Goal: Task Accomplishment & Management: Use online tool/utility

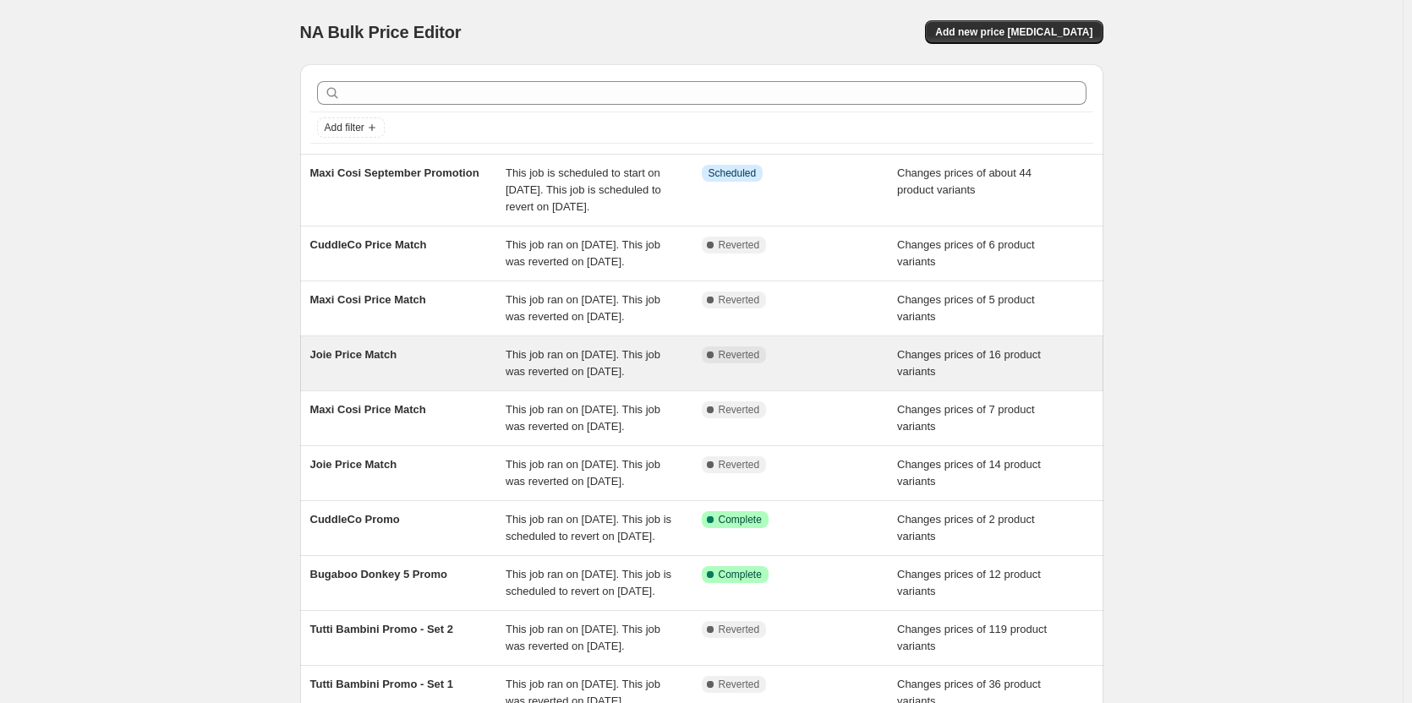
click at [429, 380] on div "Joie Price Match" at bounding box center [408, 364] width 196 height 34
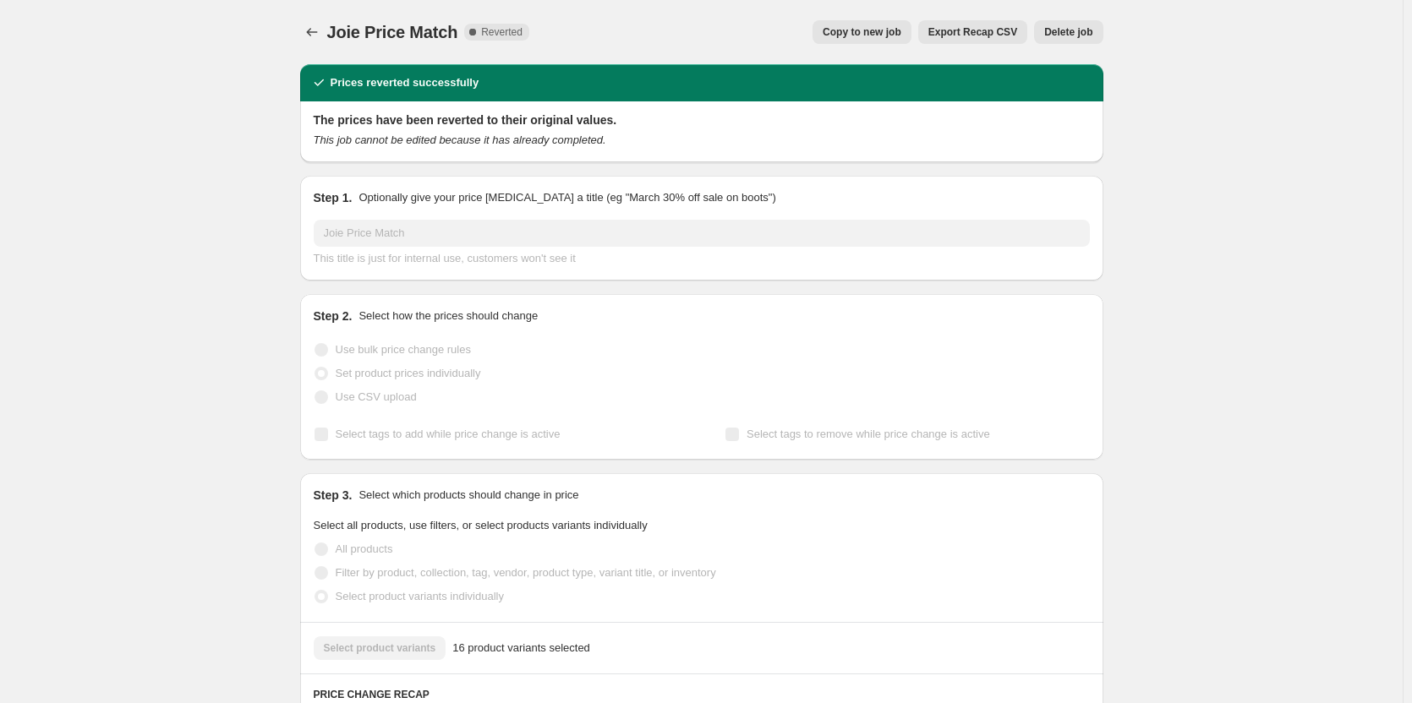
click at [863, 34] on span "Copy to new job" at bounding box center [861, 32] width 79 height 14
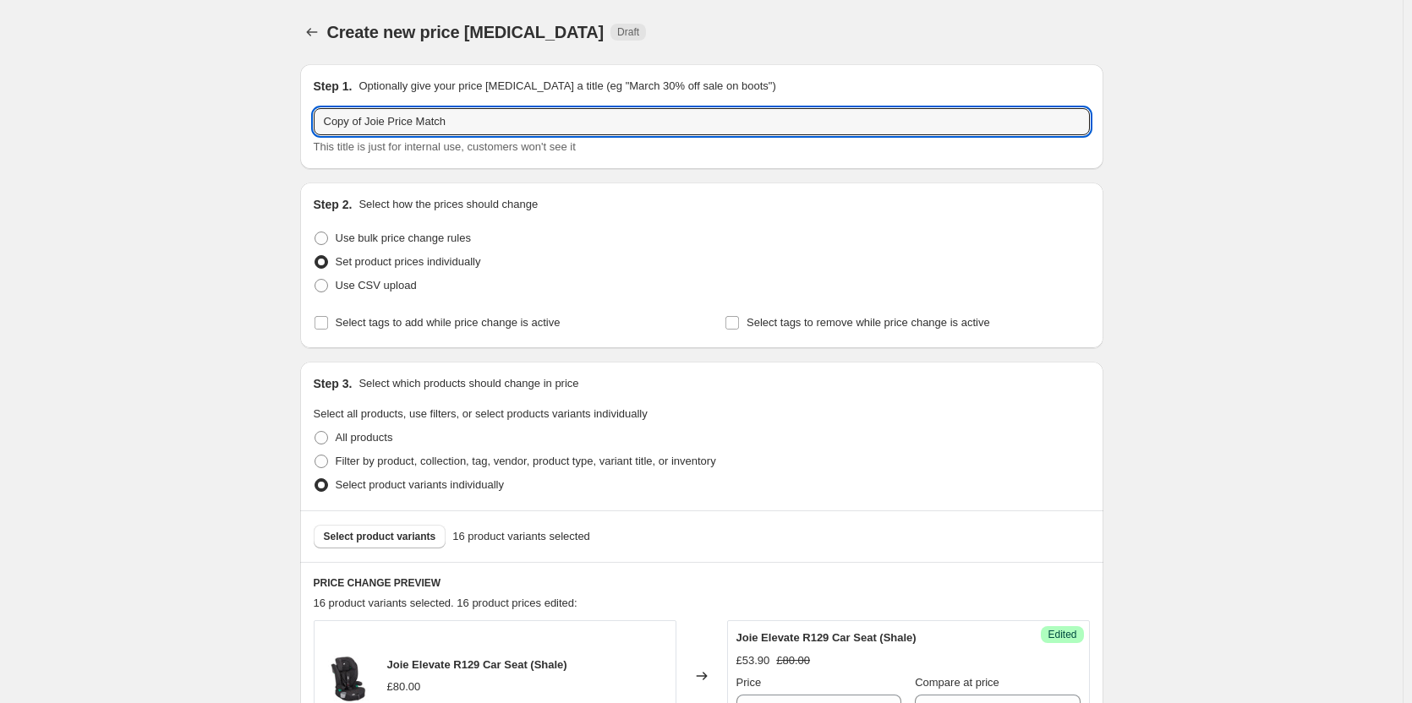
drag, startPoint x: 367, startPoint y: 123, endPoint x: 294, endPoint y: 111, distance: 73.8
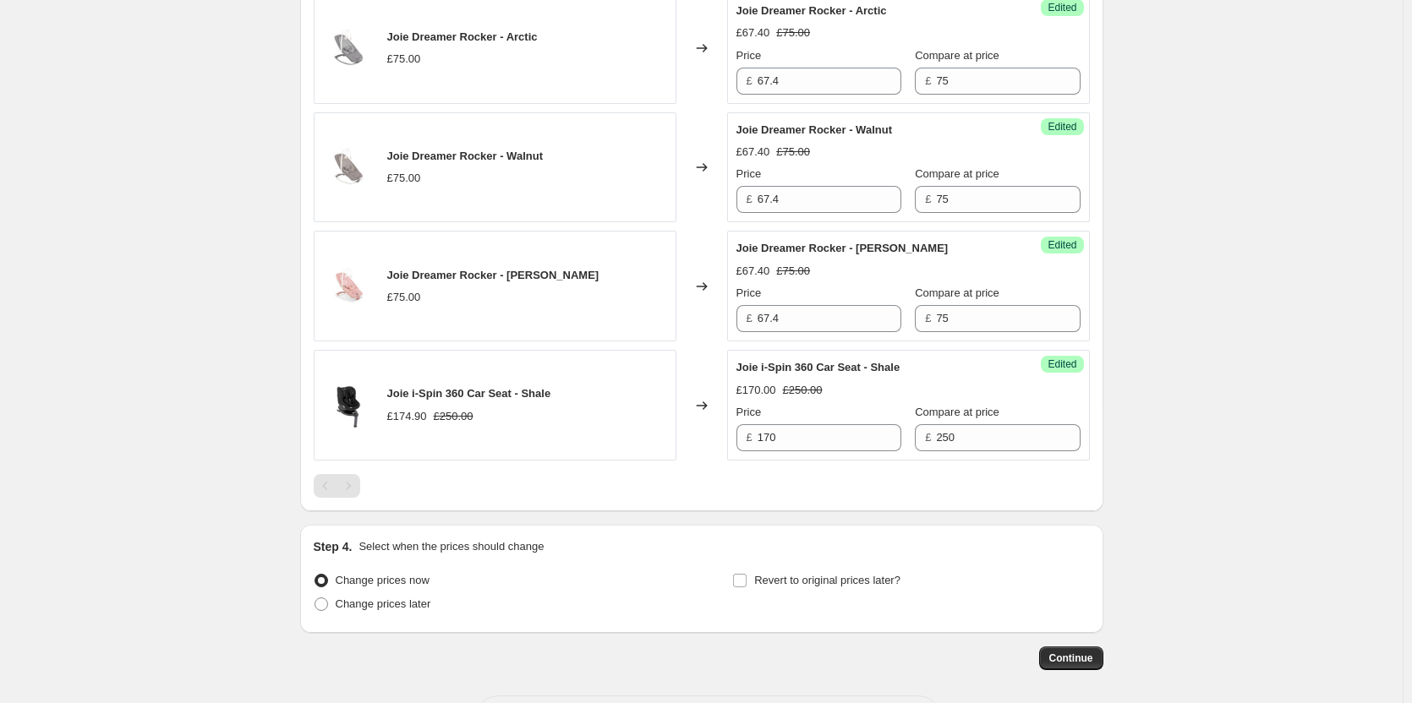
scroll to position [2194, 0]
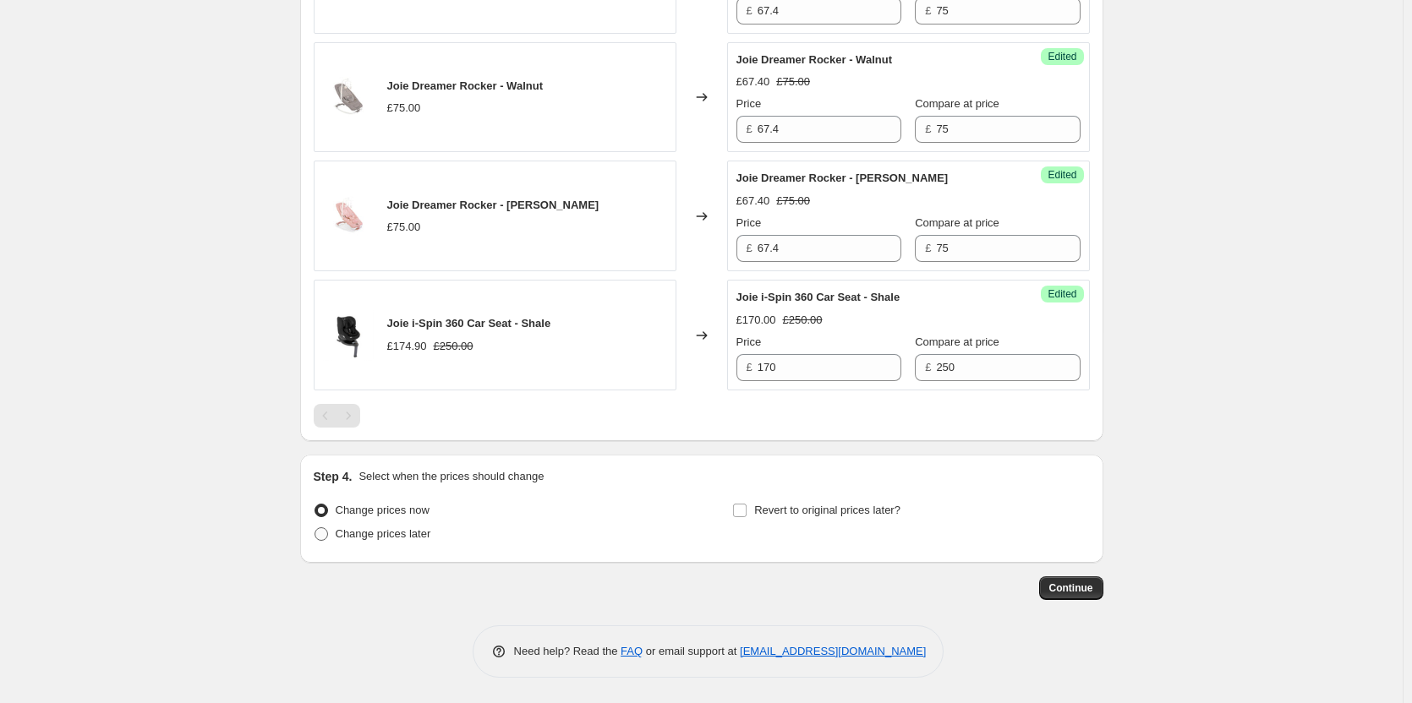
type input "Joie Price Match"
click at [389, 533] on span "Change prices later" at bounding box center [384, 533] width 96 height 13
click at [315, 528] on input "Change prices later" at bounding box center [314, 527] width 1 height 1
radio input "true"
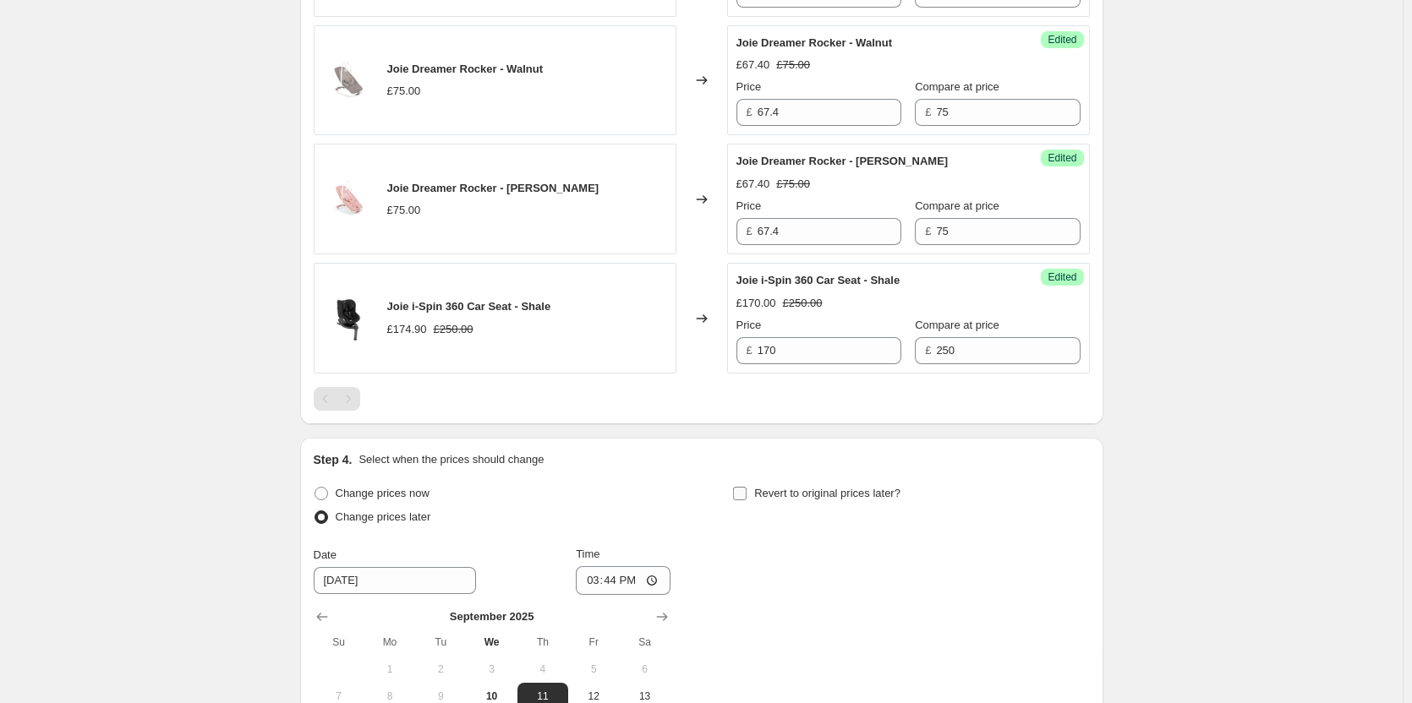
click at [814, 500] on span "Revert to original prices later?" at bounding box center [827, 493] width 146 height 13
click at [746, 500] on input "Revert to original prices later?" at bounding box center [740, 494] width 14 height 14
checkbox input "true"
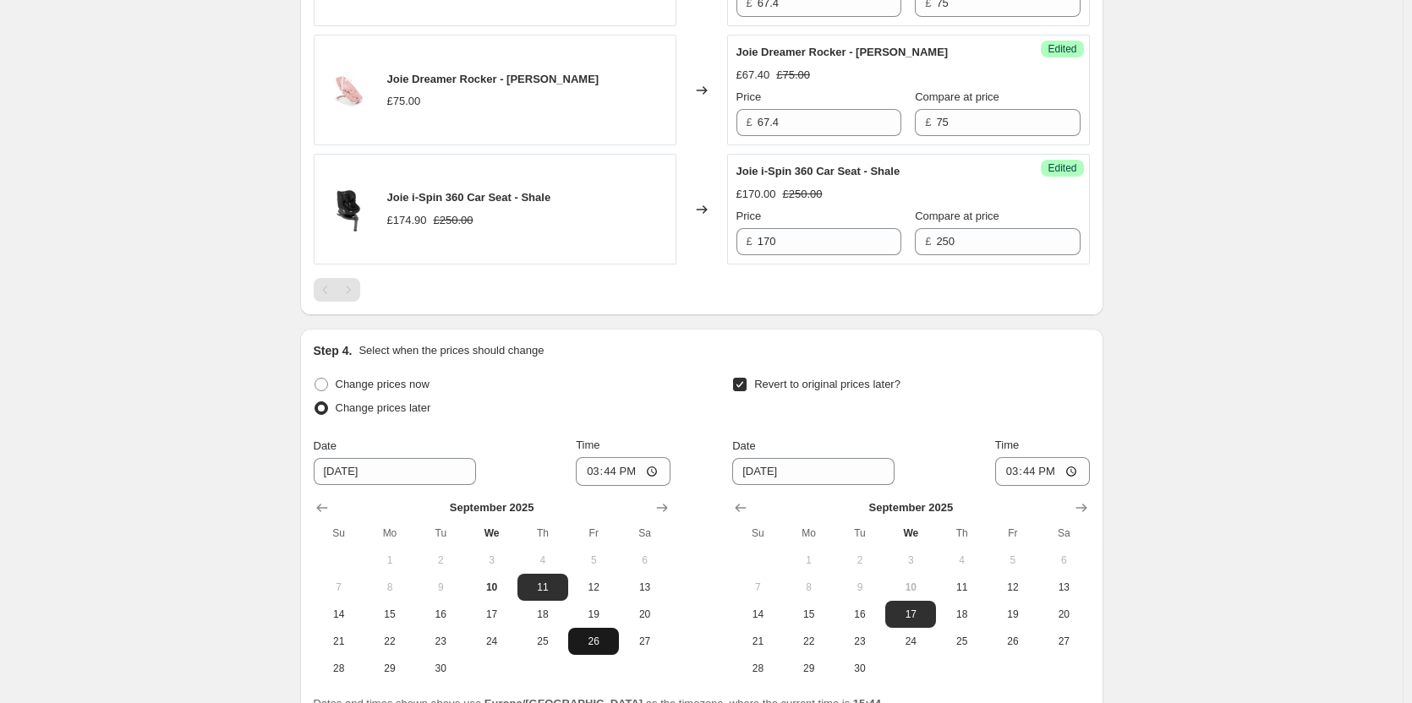
scroll to position [2483, 0]
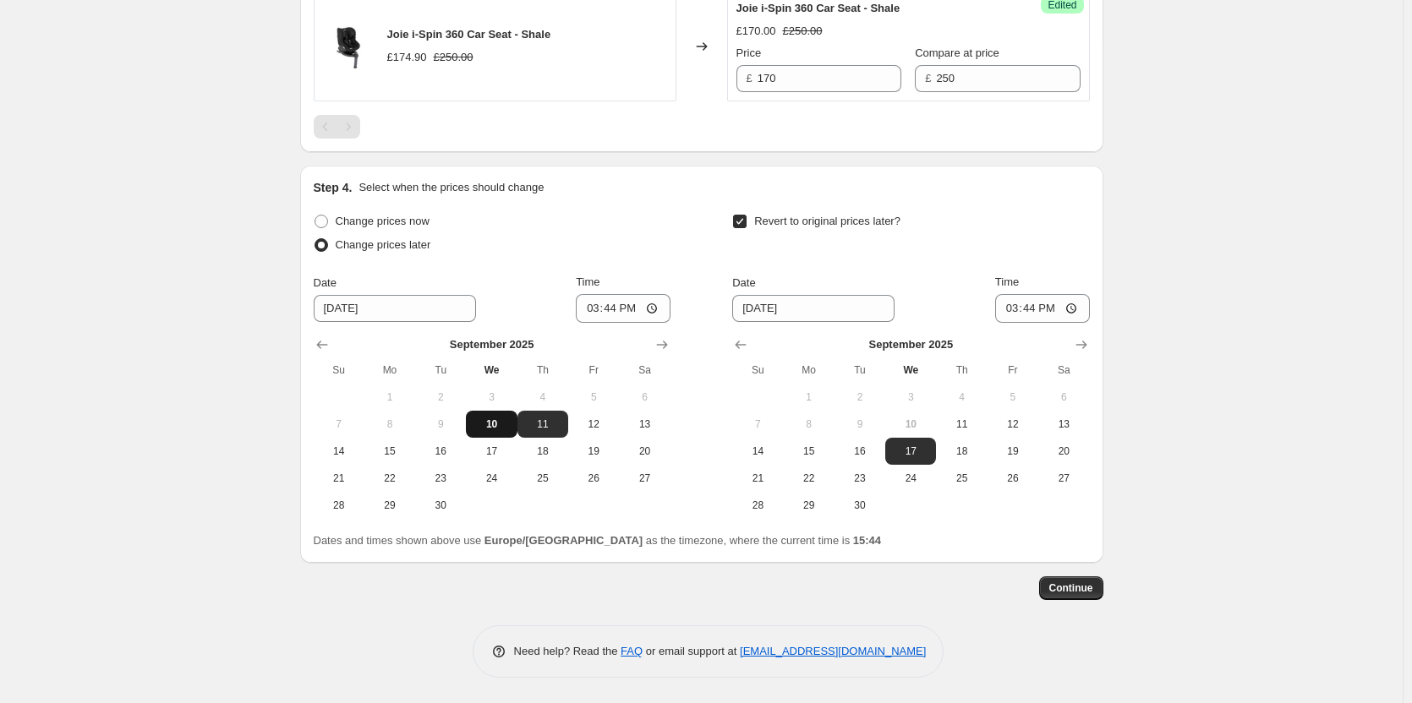
click at [499, 416] on button "10" at bounding box center [491, 424] width 51 height 27
type input "[DATE]"
click at [956, 423] on span "11" at bounding box center [960, 425] width 37 height 14
type input "[DATE]"
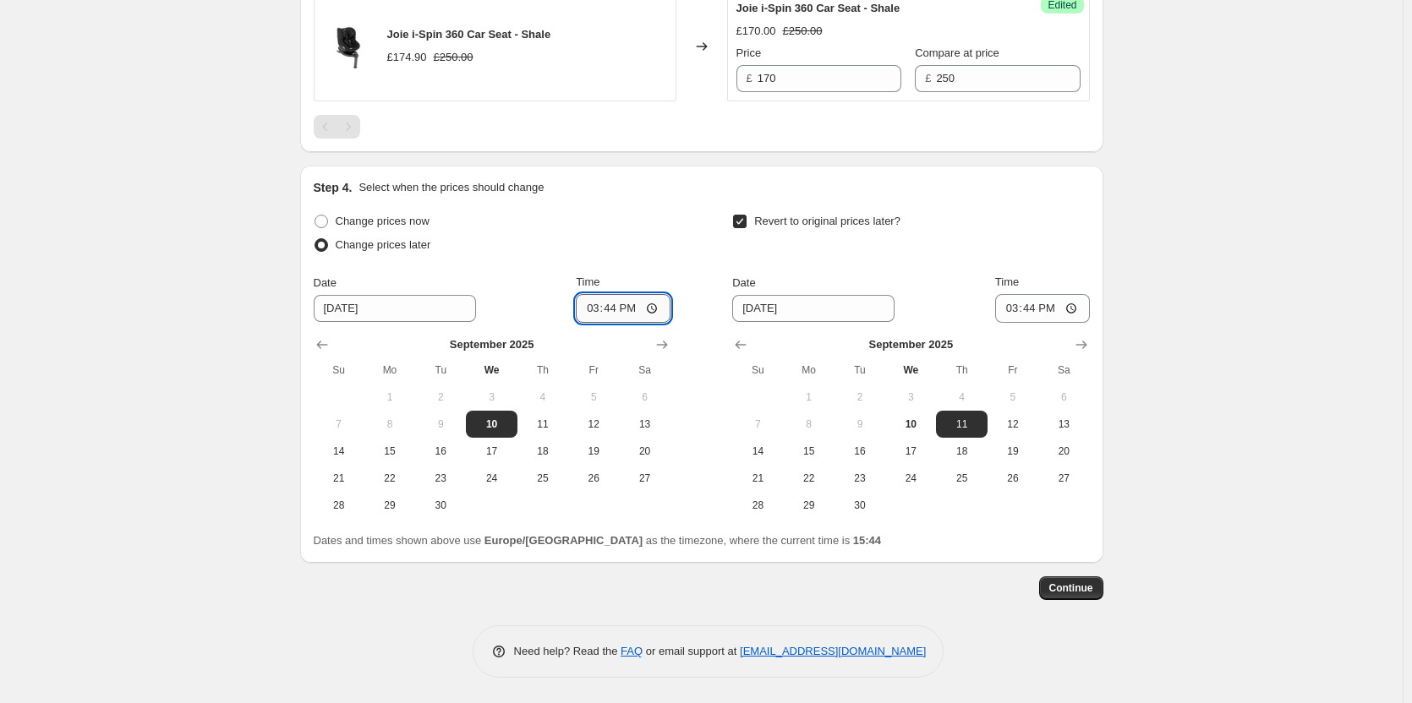
click at [619, 309] on input "15:44" at bounding box center [623, 308] width 95 height 29
type input "18:00"
click at [1037, 308] on input "15:44" at bounding box center [1042, 308] width 95 height 29
type input "06:00"
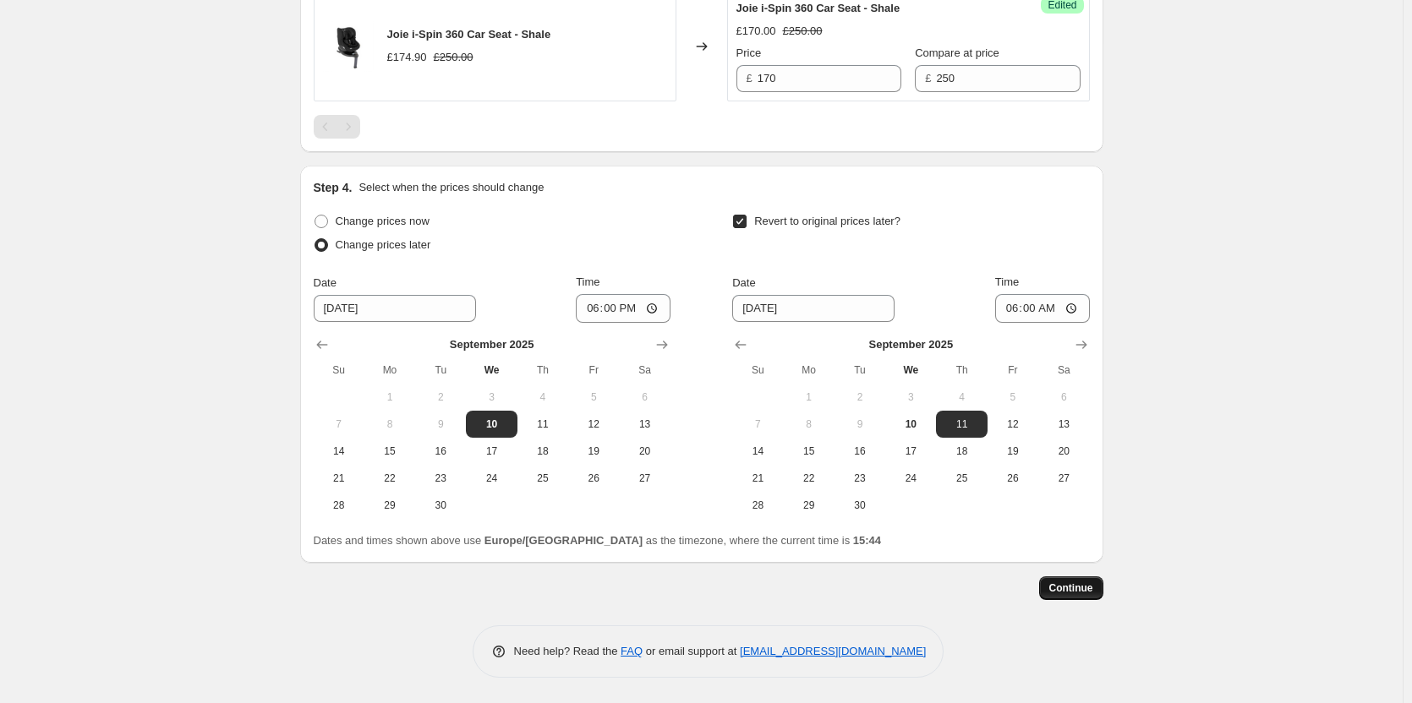
click at [1087, 581] on button "Continue" at bounding box center [1071, 588] width 64 height 24
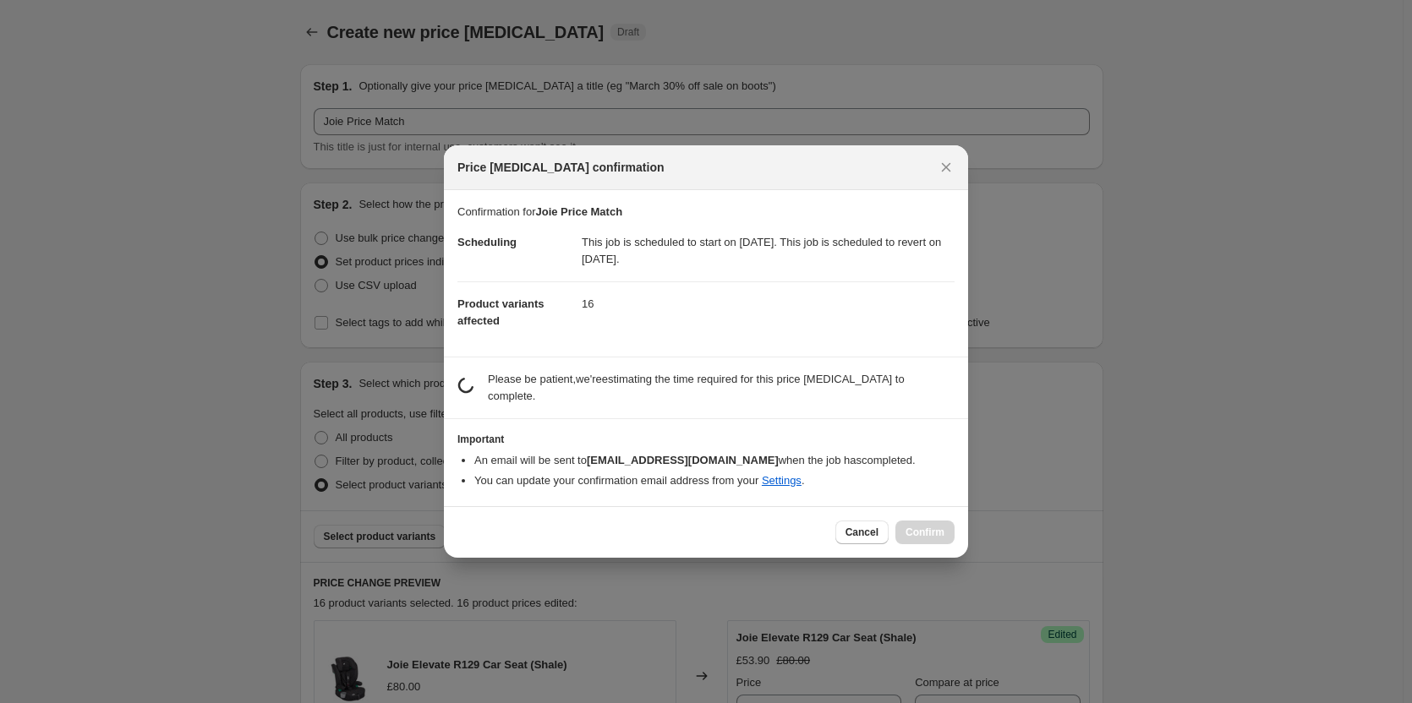
scroll to position [0, 0]
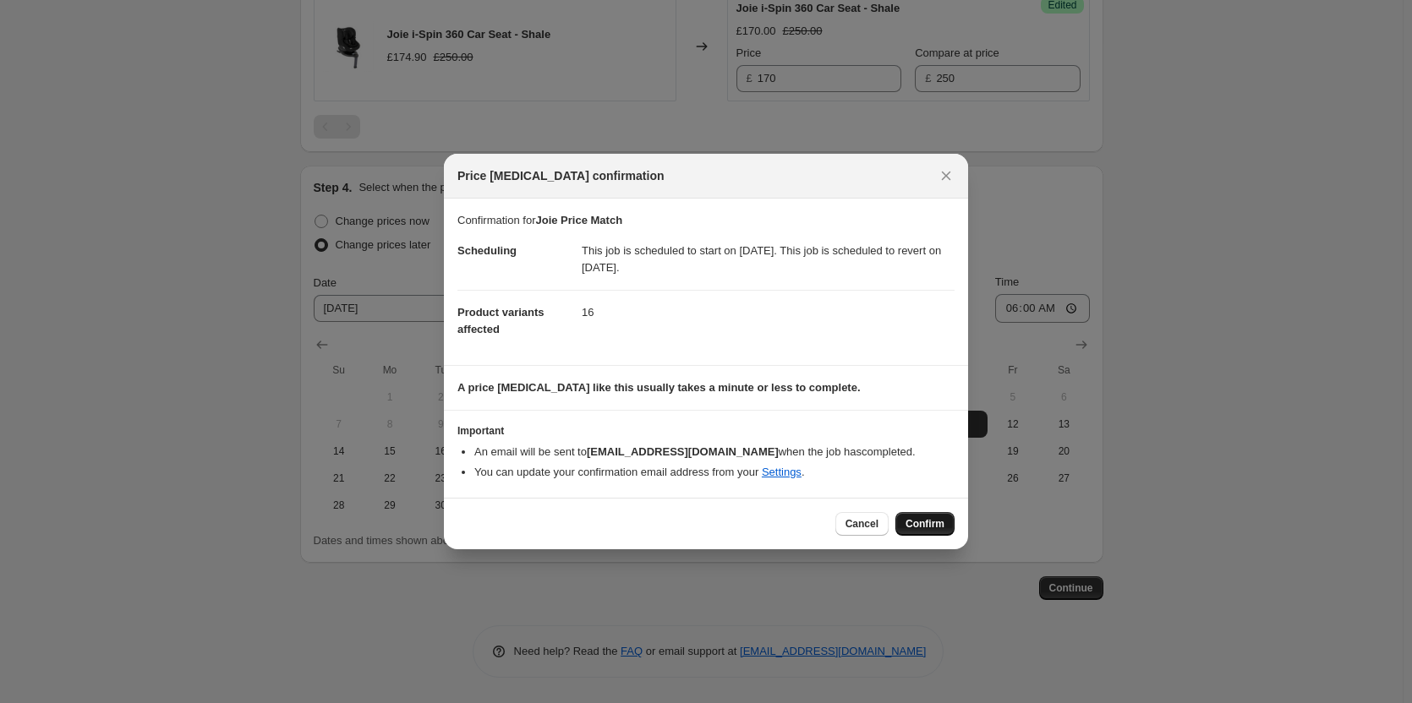
click at [932, 525] on span "Confirm" at bounding box center [924, 524] width 39 height 14
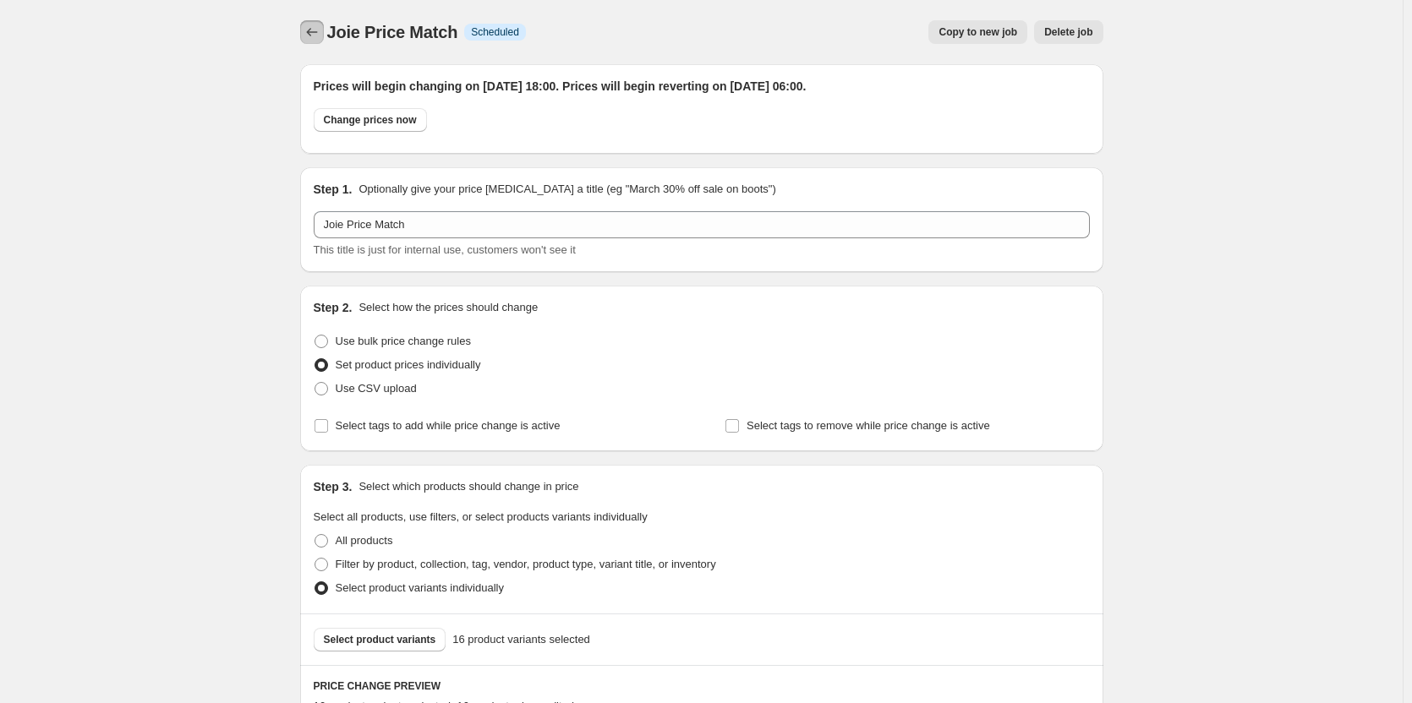
click at [318, 31] on icon "Price change jobs" at bounding box center [311, 32] width 17 height 17
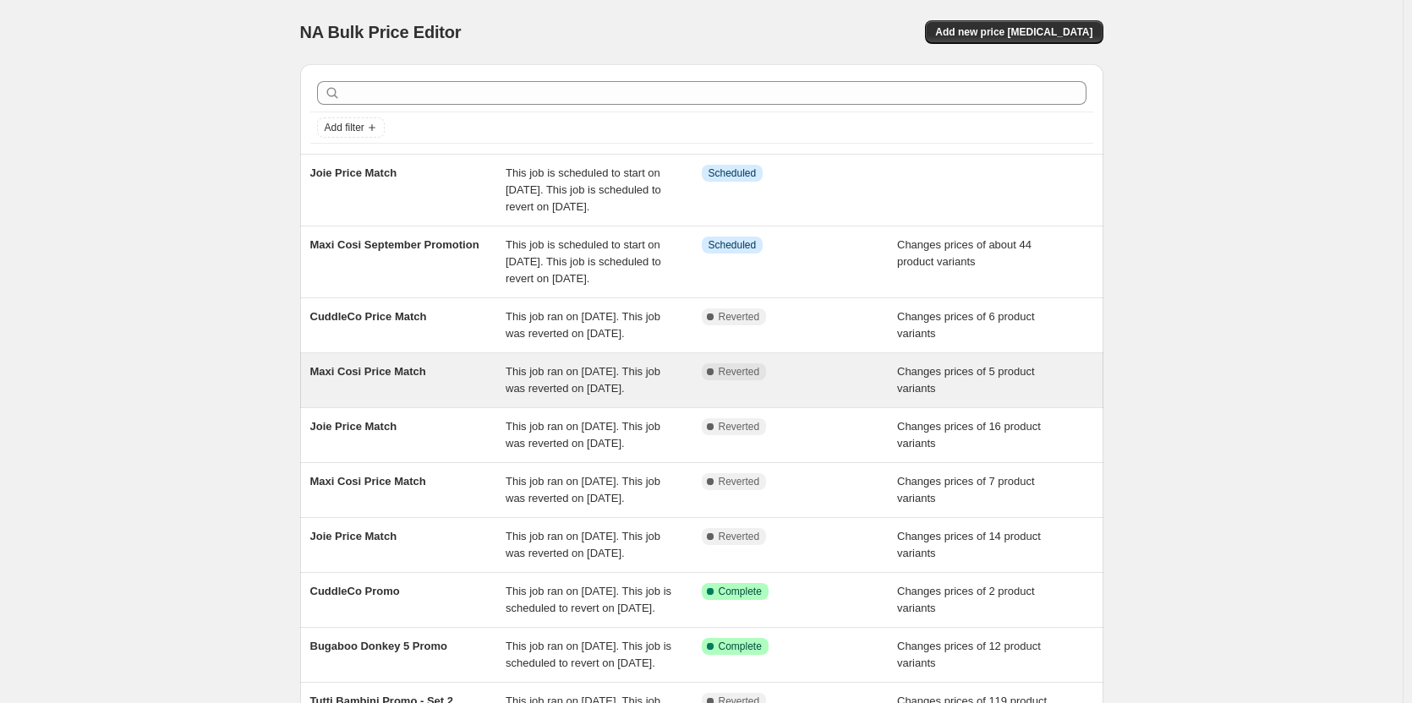
click at [618, 395] on span "This job ran on [DATE]. This job was reverted on [DATE]." at bounding box center [582, 380] width 155 height 30
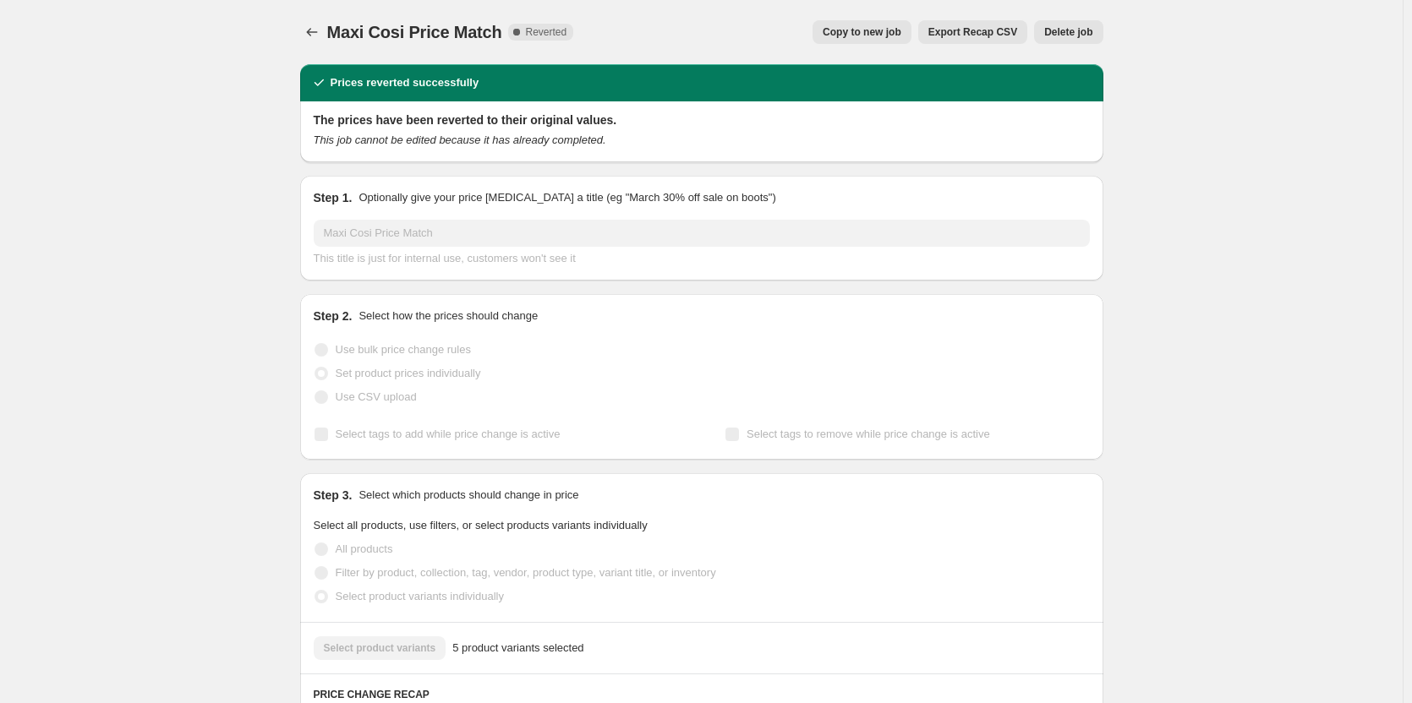
click at [899, 35] on span "Copy to new job" at bounding box center [861, 32] width 79 height 14
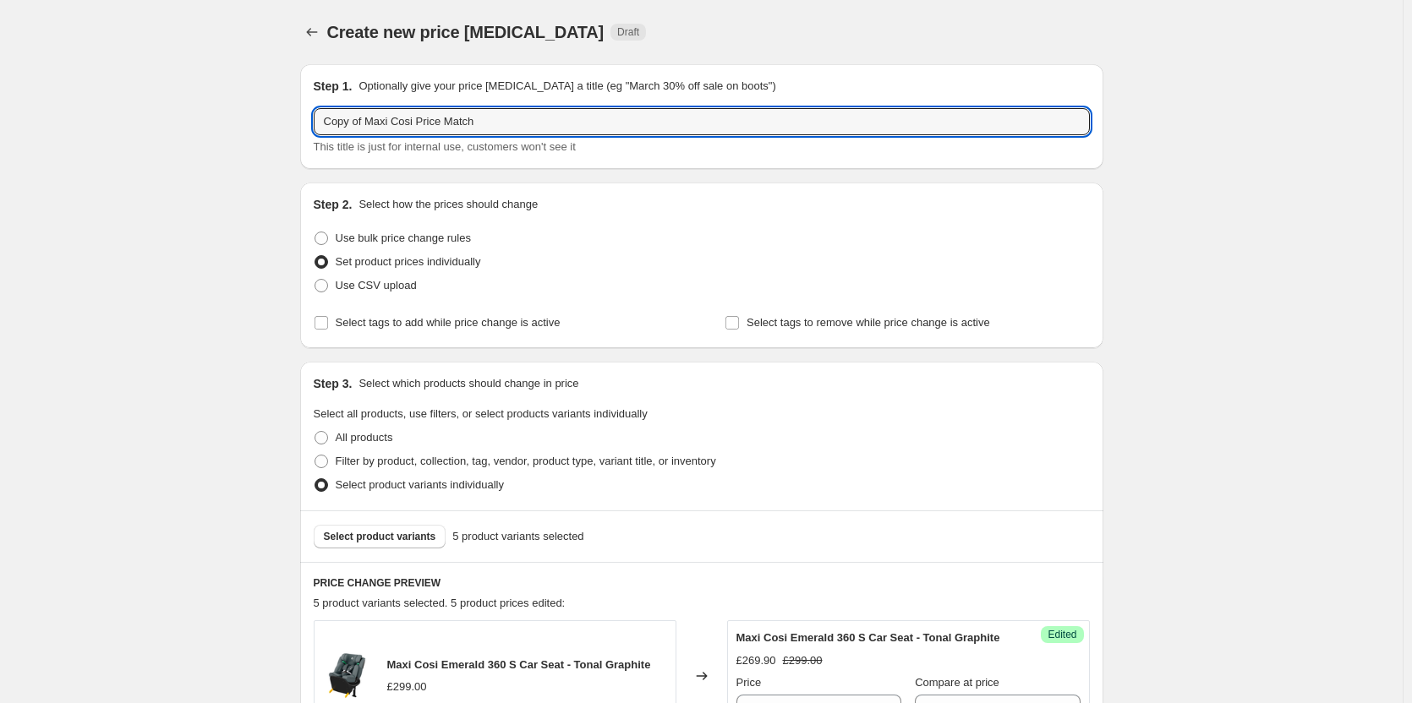
drag, startPoint x: 368, startPoint y: 119, endPoint x: 180, endPoint y: 119, distance: 187.7
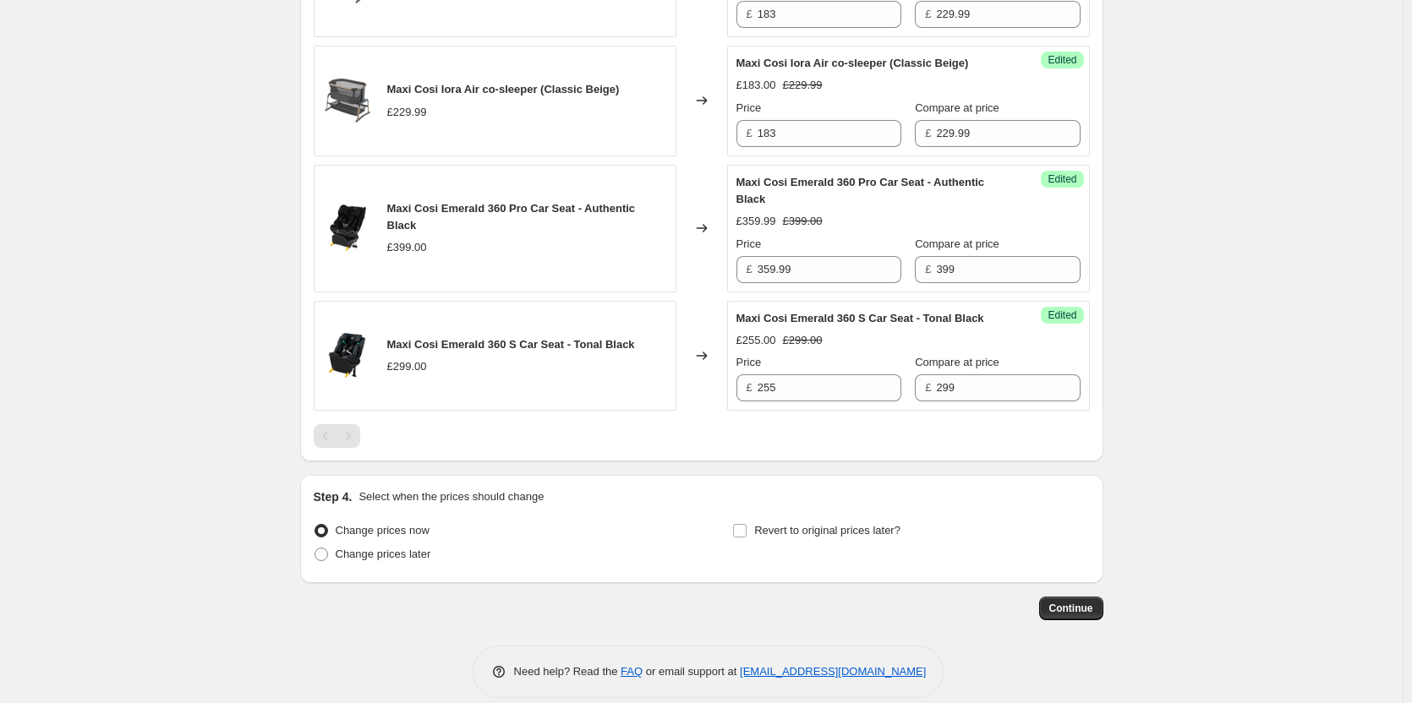
scroll to position [867, 0]
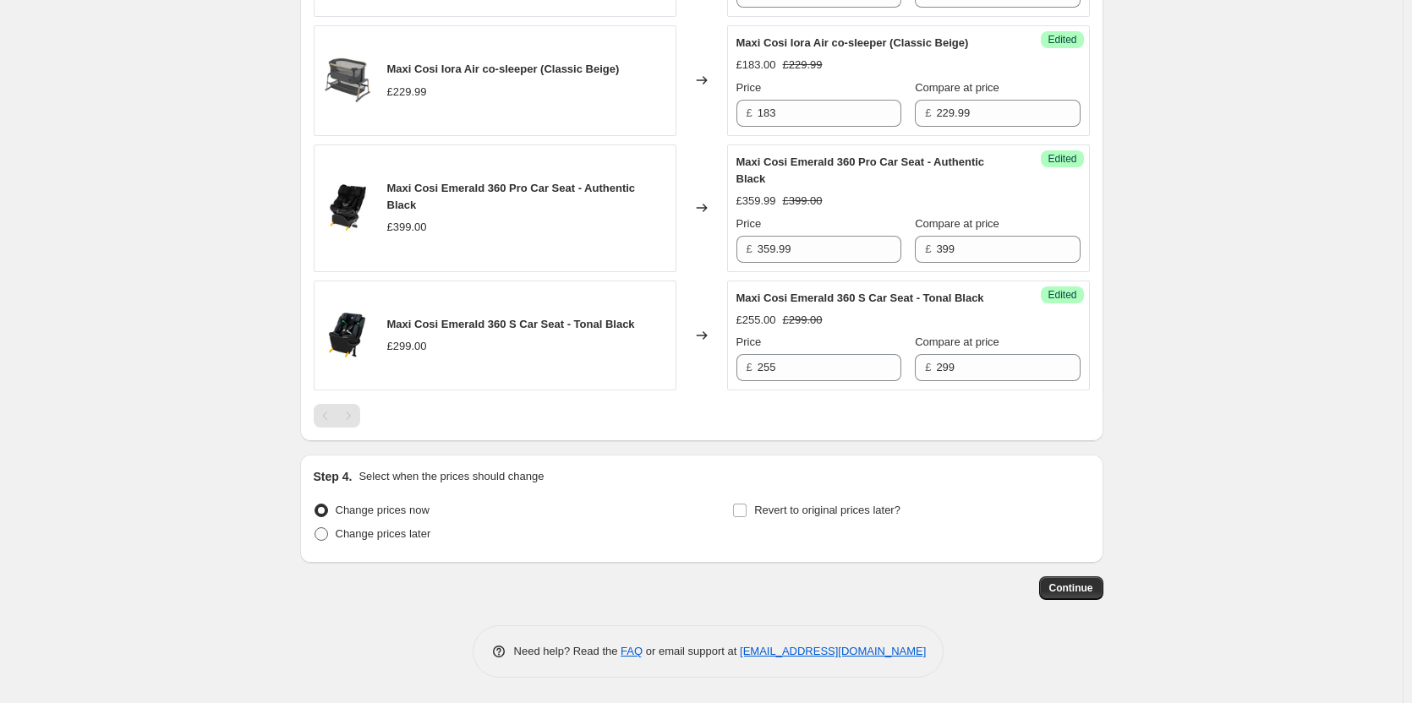
type input "Maxi Cosi Price Match"
click at [379, 527] on span "Change prices later" at bounding box center [384, 533] width 96 height 13
click at [315, 527] on input "Change prices later" at bounding box center [314, 527] width 1 height 1
radio input "true"
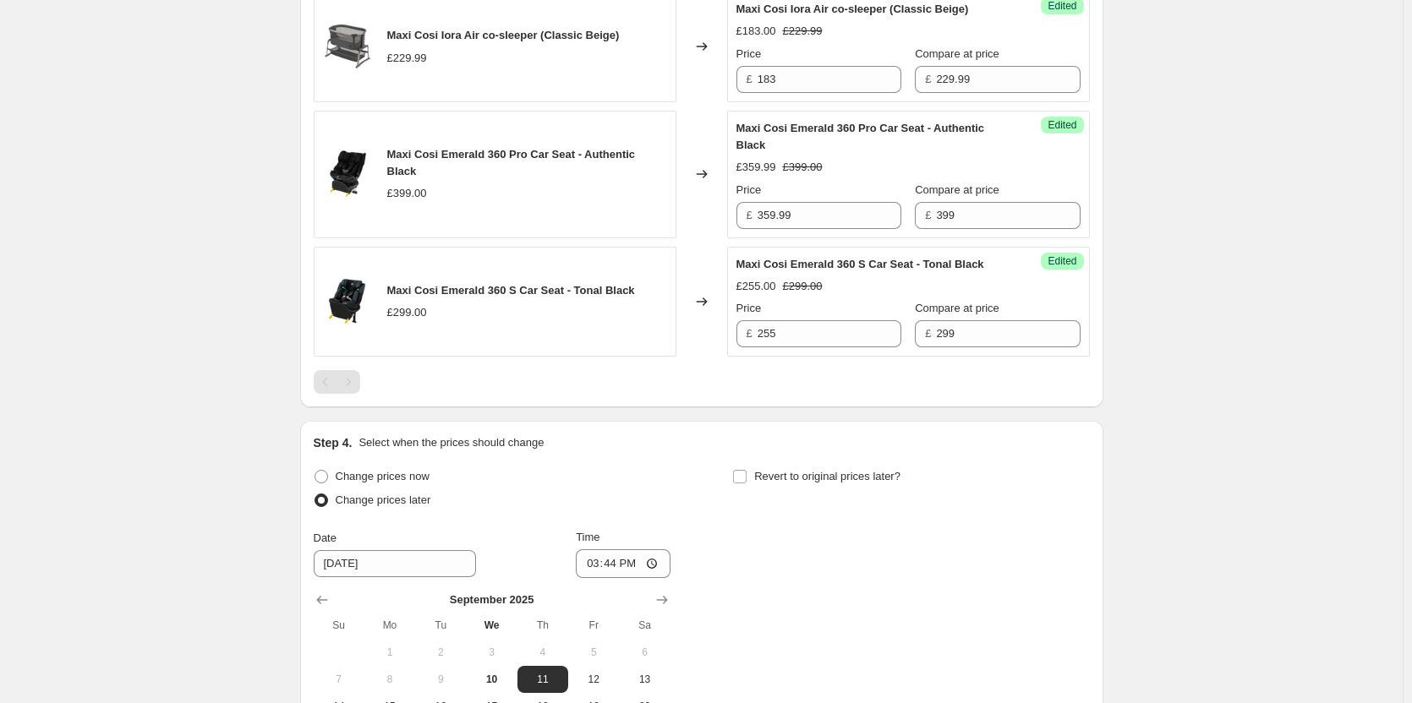
drag, startPoint x: 793, startPoint y: 511, endPoint x: 635, endPoint y: 507, distance: 158.1
click at [794, 483] on span "Revert to original prices later?" at bounding box center [827, 476] width 146 height 13
click at [746, 484] on input "Revert to original prices later?" at bounding box center [740, 477] width 14 height 14
checkbox input "true"
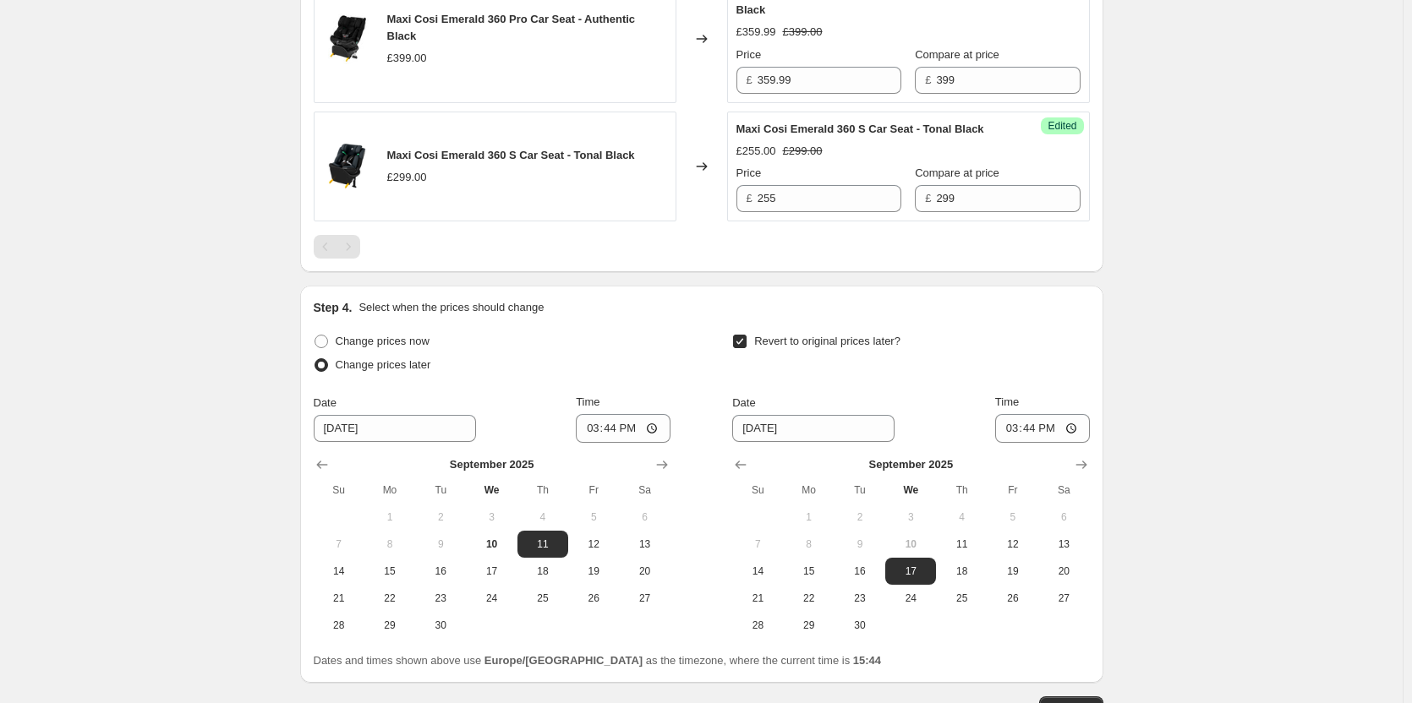
scroll to position [1156, 0]
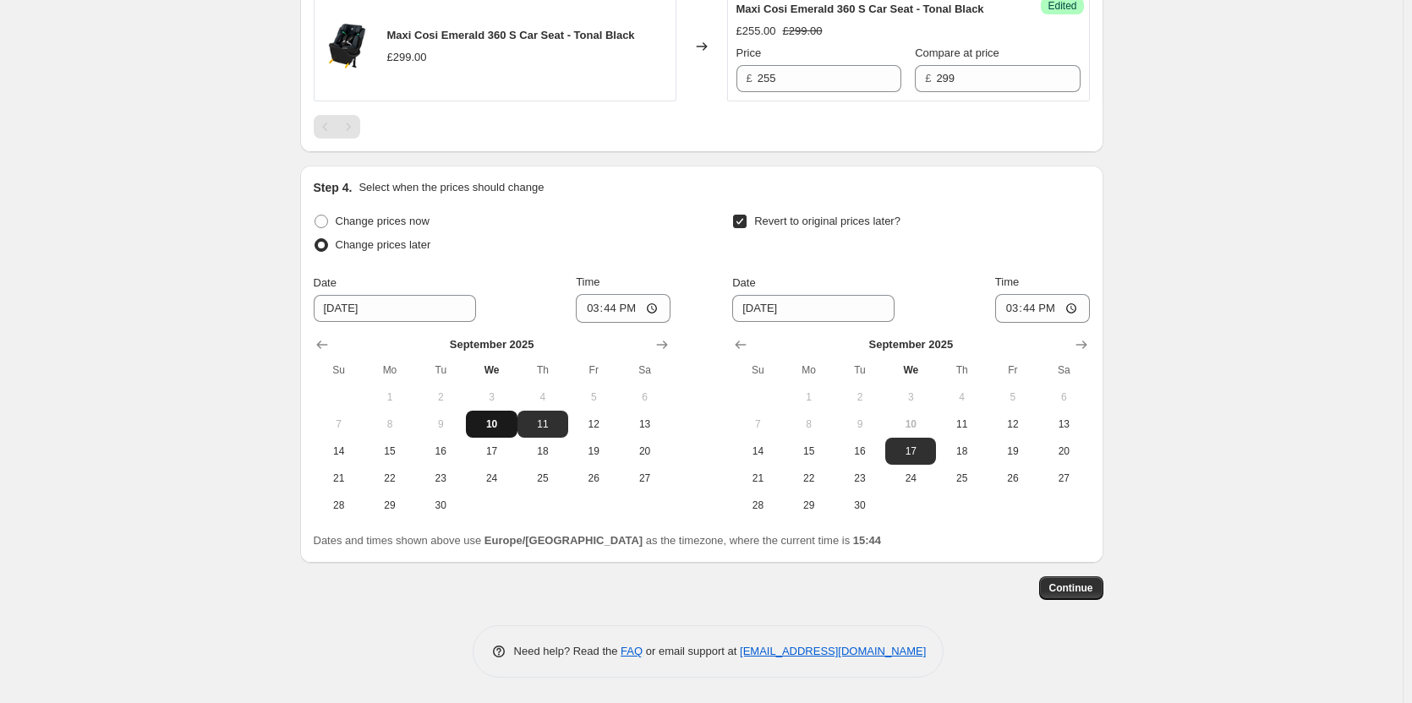
click at [484, 412] on button "10" at bounding box center [491, 424] width 51 height 27
type input "[DATE]"
click at [960, 426] on span "11" at bounding box center [960, 425] width 37 height 14
type input "[DATE]"
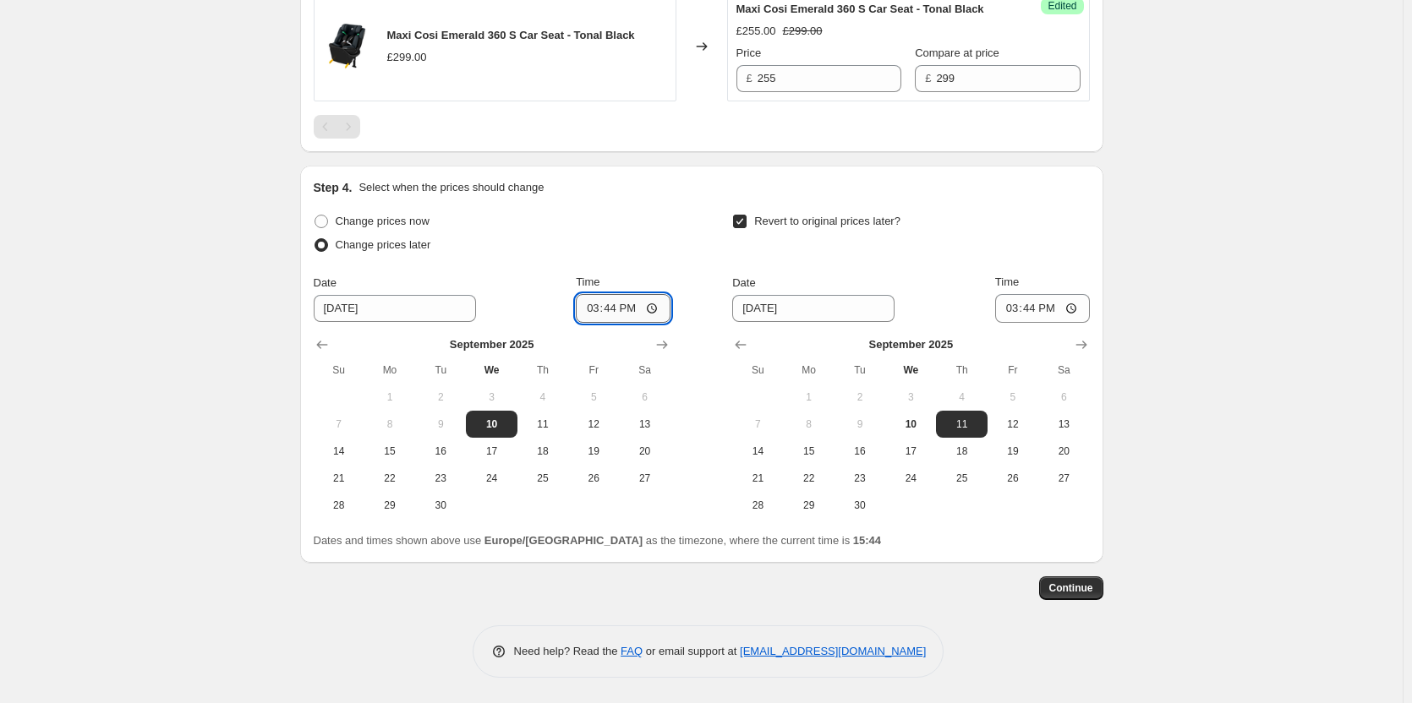
click at [617, 309] on input "15:44" at bounding box center [623, 308] width 95 height 29
type input "18:00"
click at [1034, 310] on input "15:44" at bounding box center [1042, 308] width 95 height 29
type input "06:00"
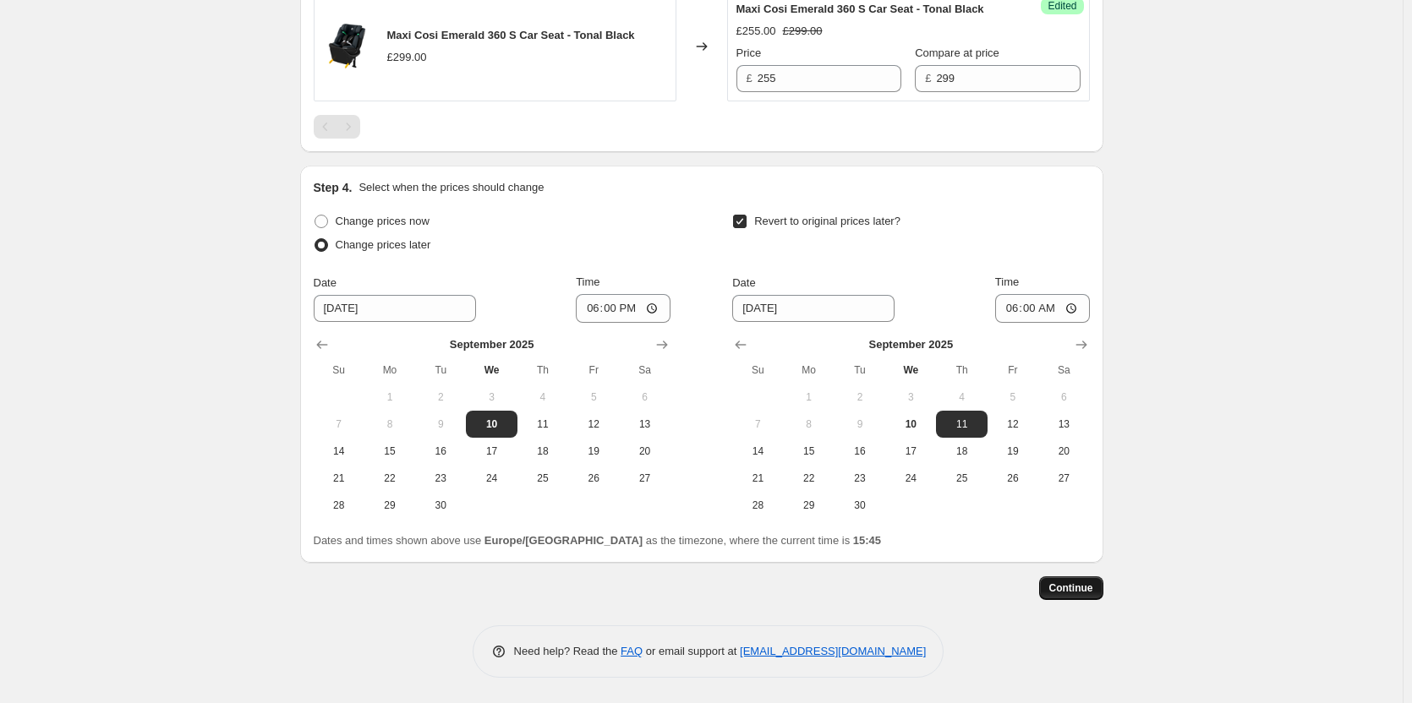
click at [1075, 584] on span "Continue" at bounding box center [1071, 589] width 44 height 14
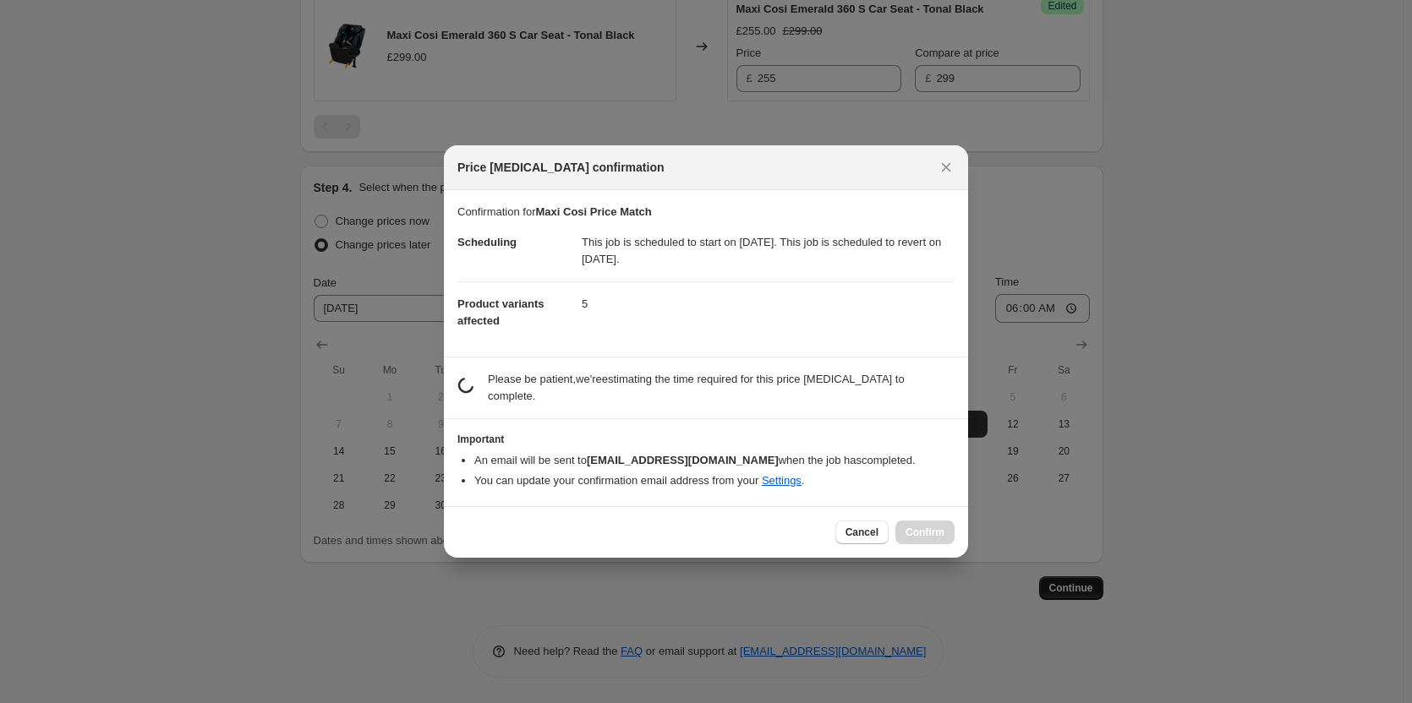
scroll to position [0, 0]
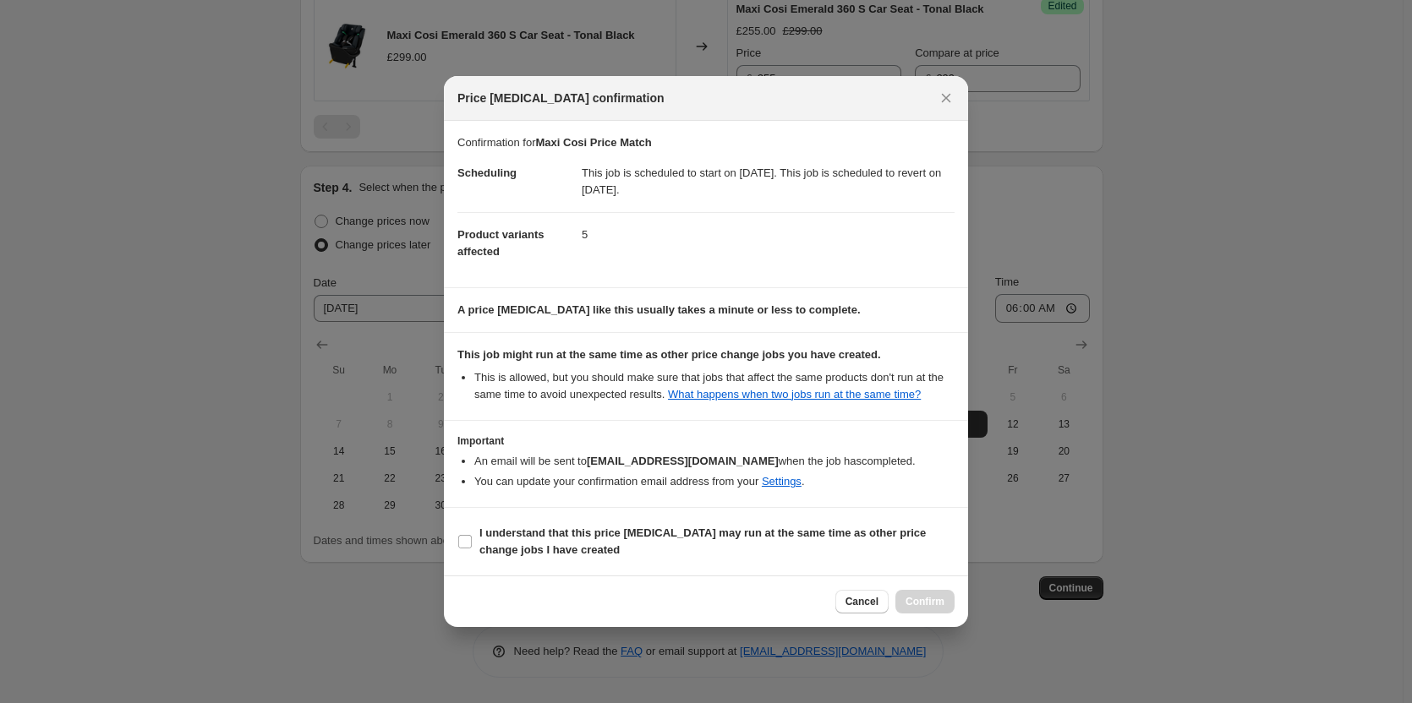
drag, startPoint x: 850, startPoint y: 546, endPoint x: 920, endPoint y: 580, distance: 77.9
click at [850, 547] on span "I understand that this price [MEDICAL_DATA] may run at the same time as other p…" at bounding box center [716, 542] width 475 height 34
click at [472, 547] on input "I understand that this price [MEDICAL_DATA] may run at the same time as other p…" at bounding box center [465, 542] width 14 height 14
checkbox input "true"
click at [932, 590] on button "Confirm" at bounding box center [924, 602] width 59 height 24
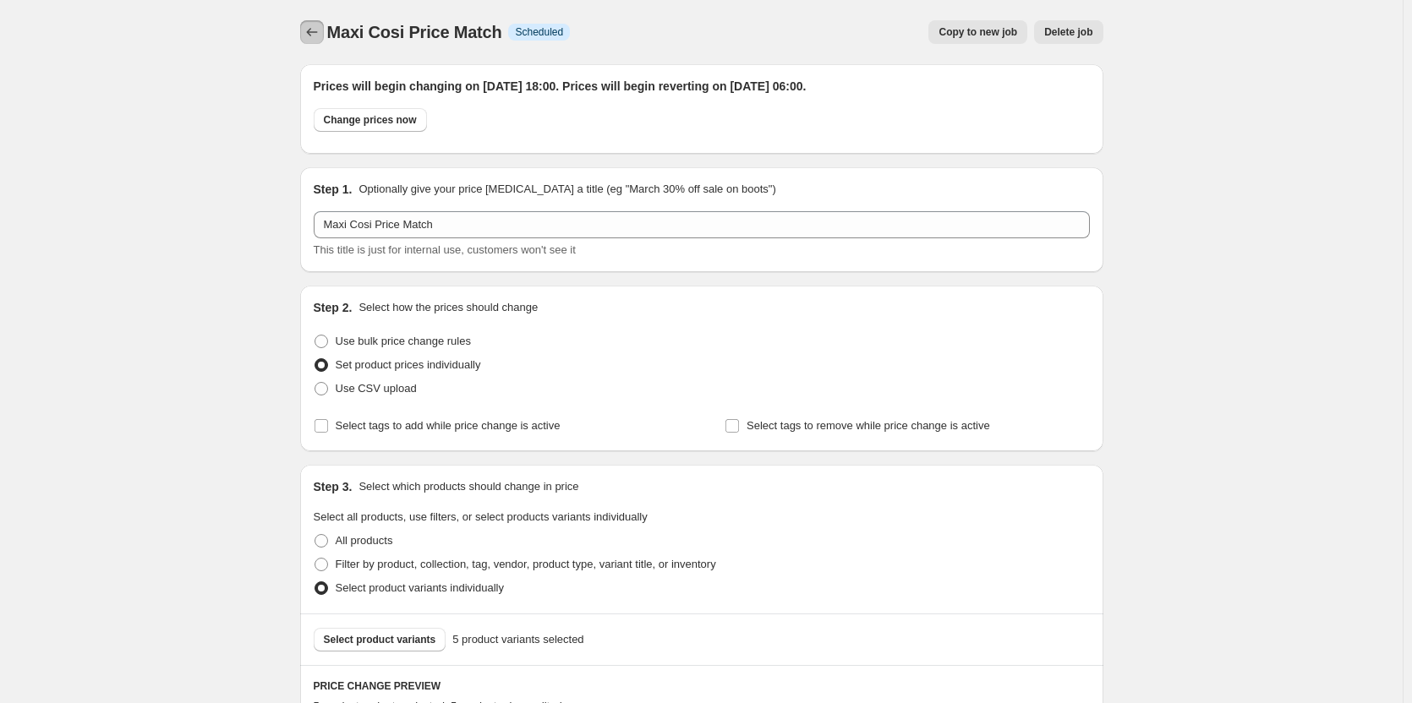
click at [315, 36] on icon "Price change jobs" at bounding box center [311, 32] width 17 height 17
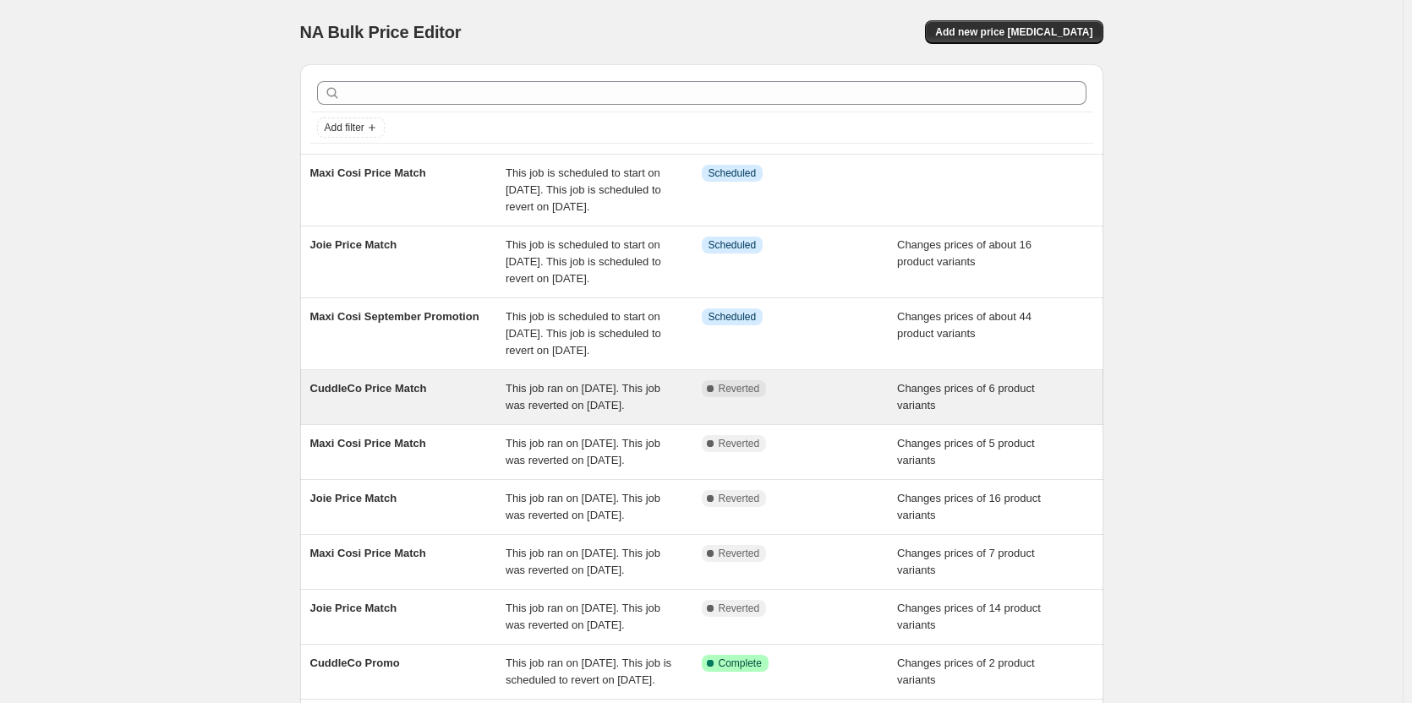
click at [627, 412] on span "This job ran on [DATE]. This job was reverted on [DATE]." at bounding box center [582, 397] width 155 height 30
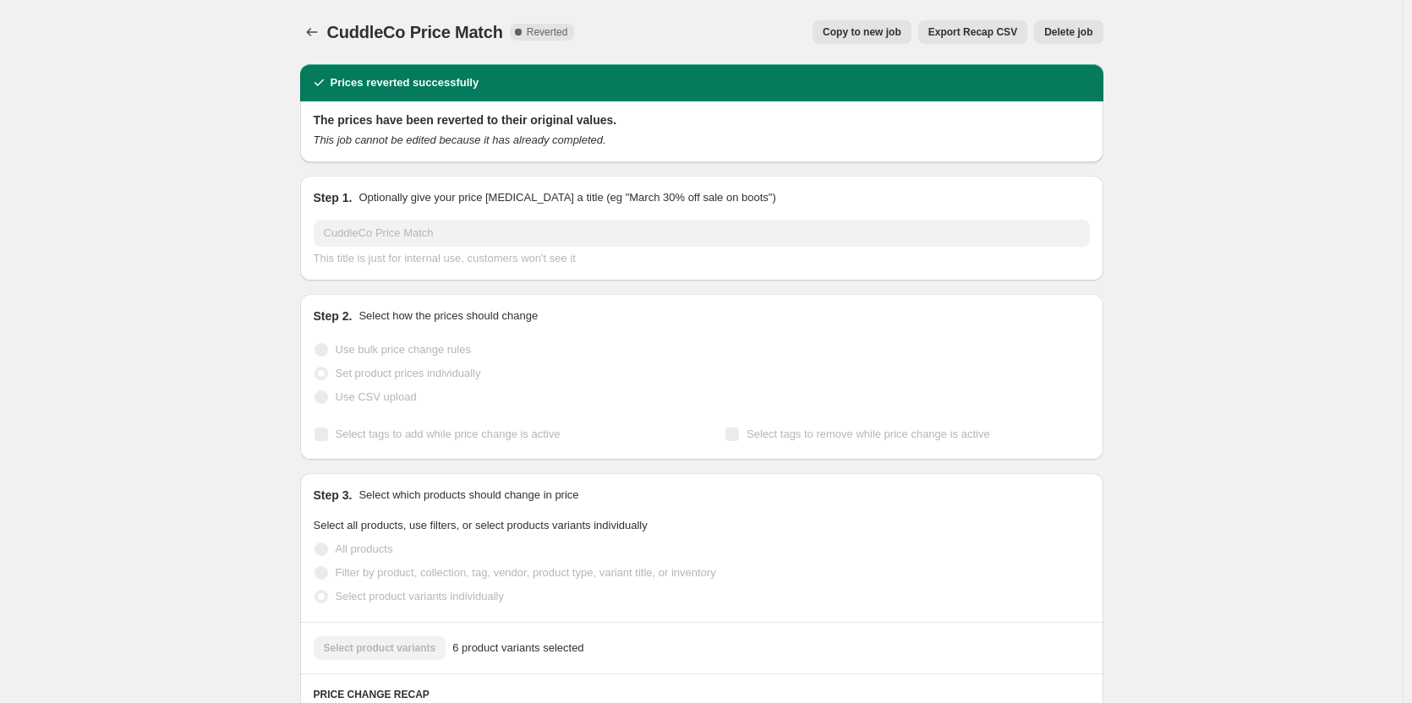
click at [854, 36] on span "Copy to new job" at bounding box center [861, 32] width 79 height 14
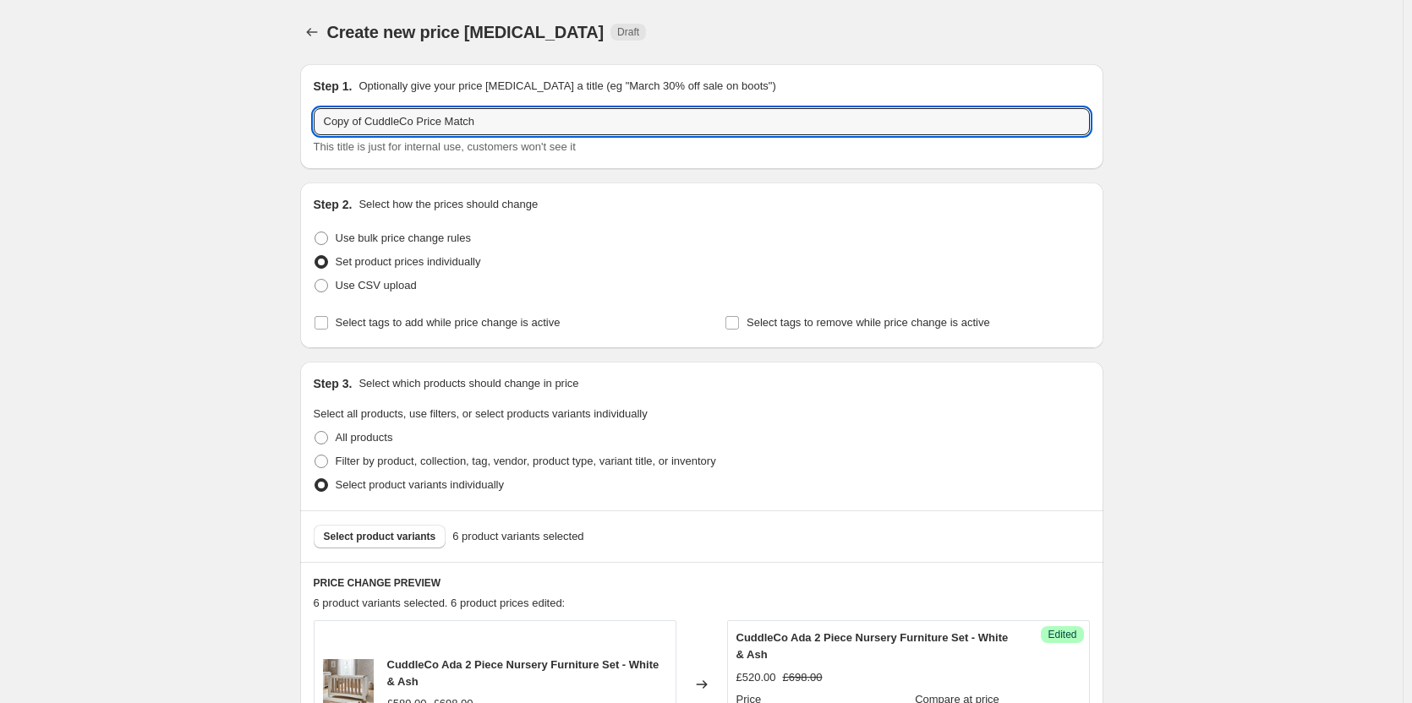
drag, startPoint x: 369, startPoint y: 122, endPoint x: 267, endPoint y: 126, distance: 101.5
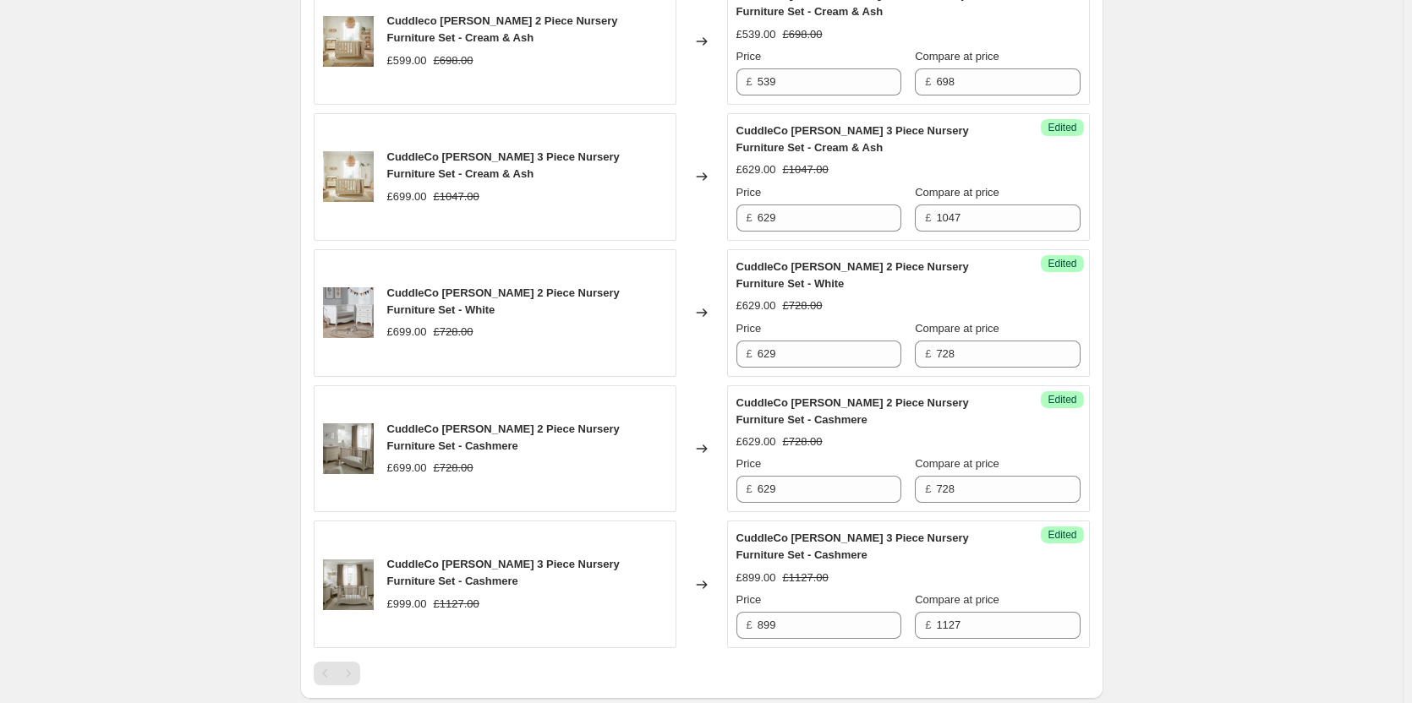
scroll to position [1014, 0]
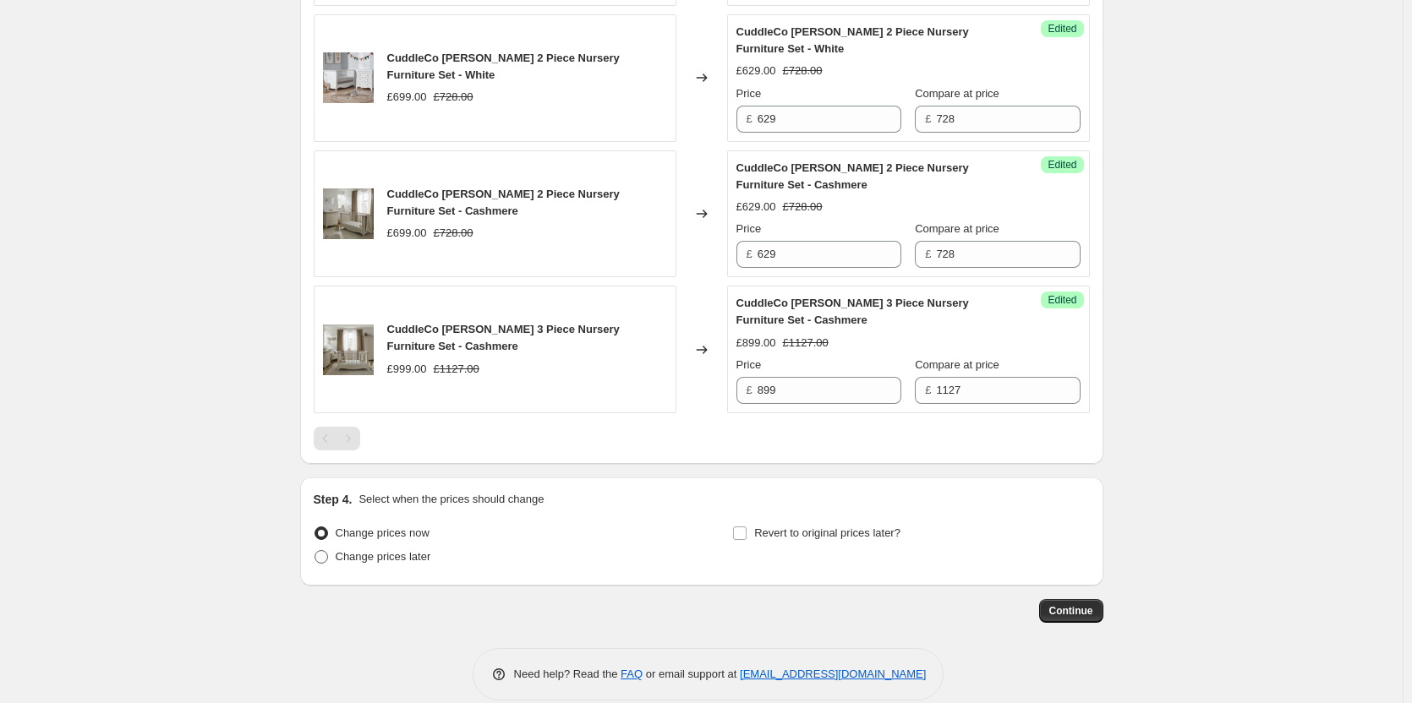
type input "CuddleCo Price Match"
click at [374, 560] on span "Change prices later" at bounding box center [384, 556] width 96 height 13
click at [315, 551] on input "Change prices later" at bounding box center [314, 550] width 1 height 1
radio input "true"
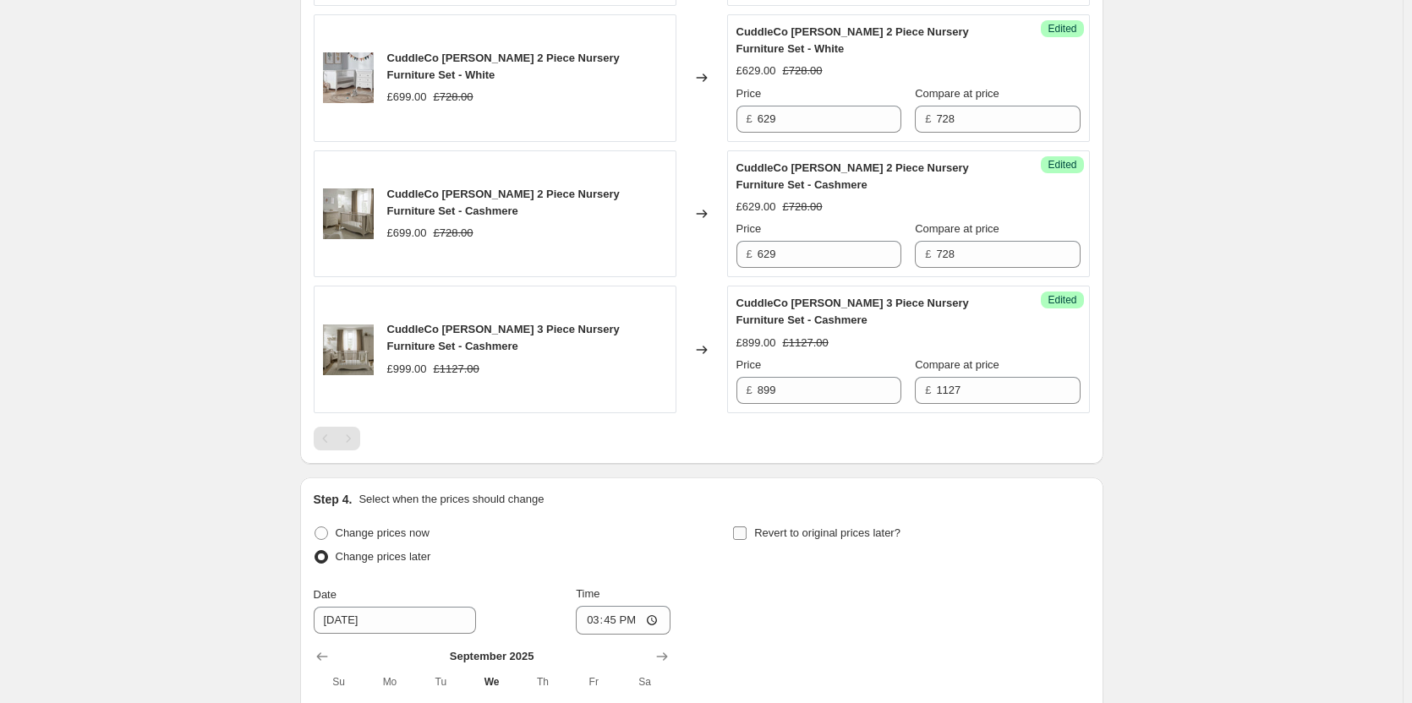
click at [792, 538] on span "Revert to original prices later?" at bounding box center [827, 533] width 146 height 13
click at [746, 538] on input "Revert to original prices later?" at bounding box center [740, 534] width 14 height 14
checkbox input "true"
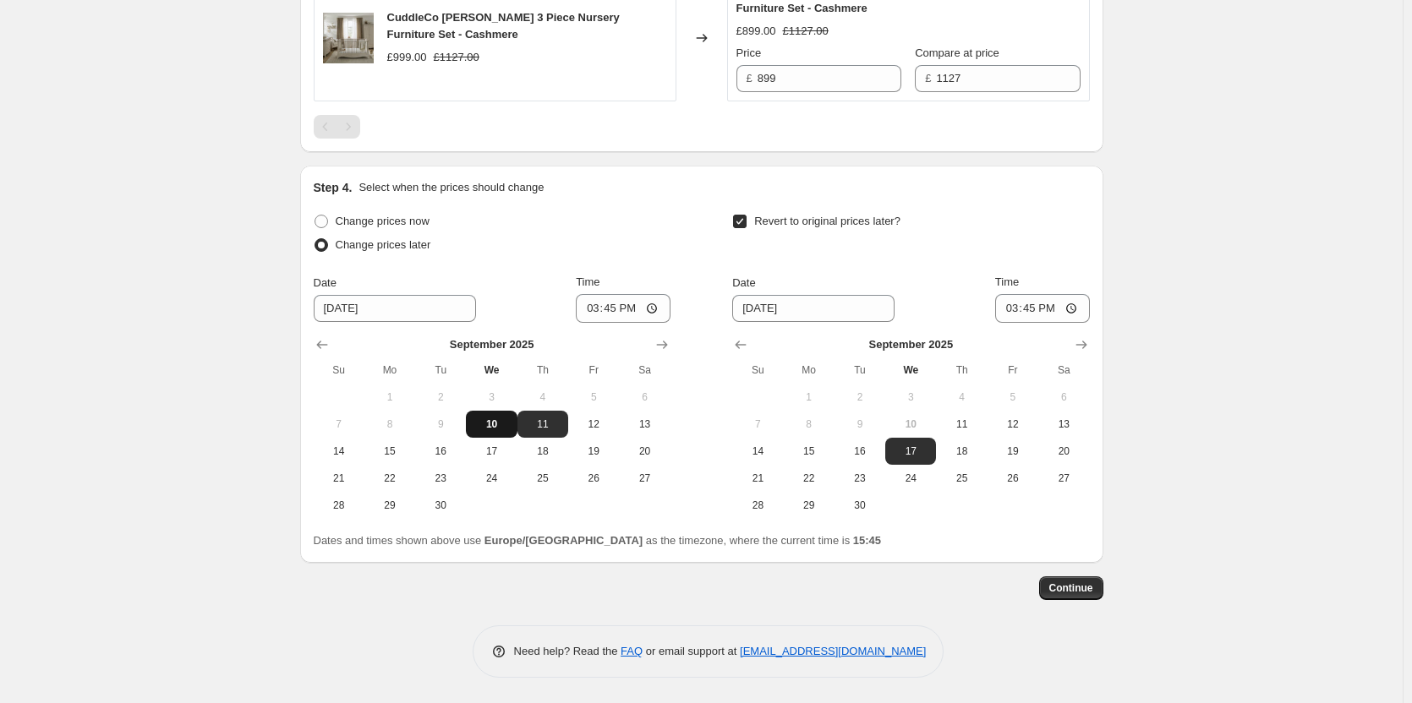
click at [499, 416] on button "10" at bounding box center [491, 424] width 51 height 27
type input "[DATE]"
click at [955, 419] on span "11" at bounding box center [960, 425] width 37 height 14
type input "[DATE]"
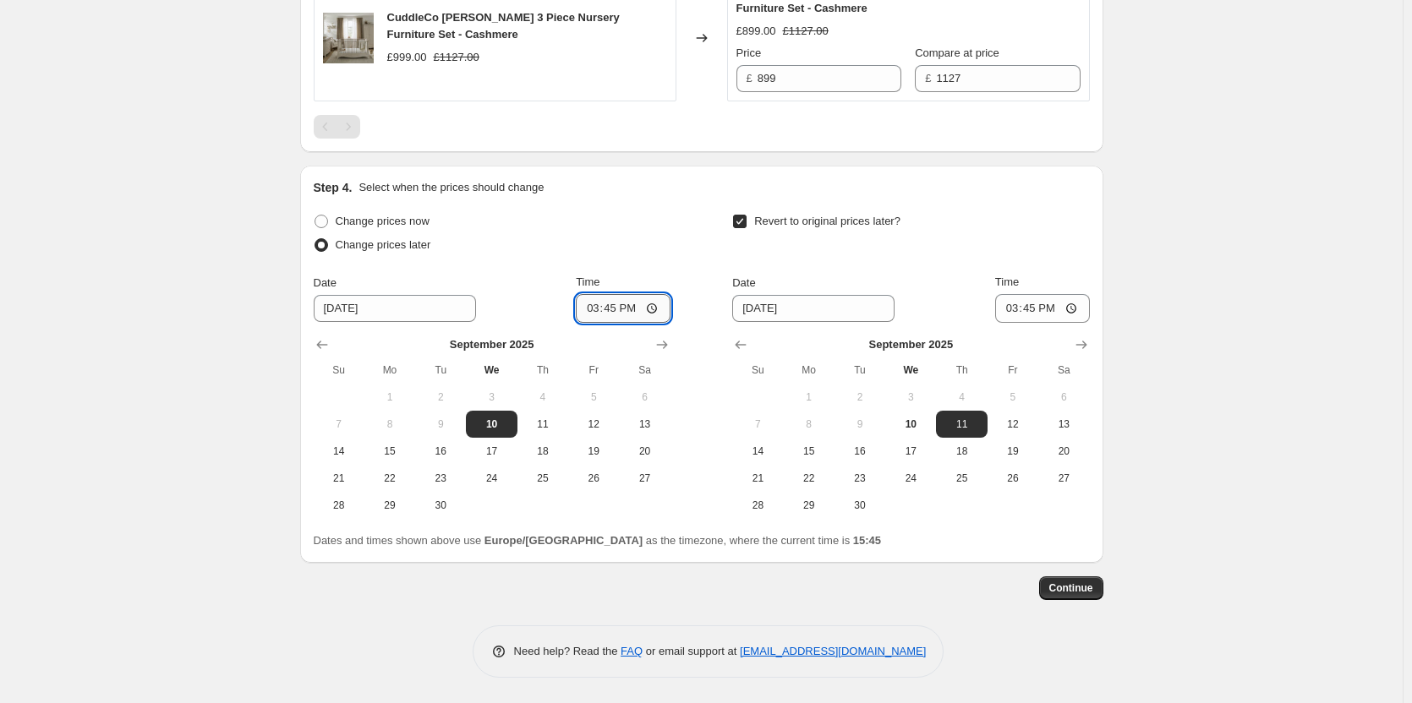
click at [614, 309] on input "15:45" at bounding box center [623, 308] width 95 height 29
type input "18:00"
click at [1043, 307] on input "15:45" at bounding box center [1042, 308] width 95 height 29
type input "06:00"
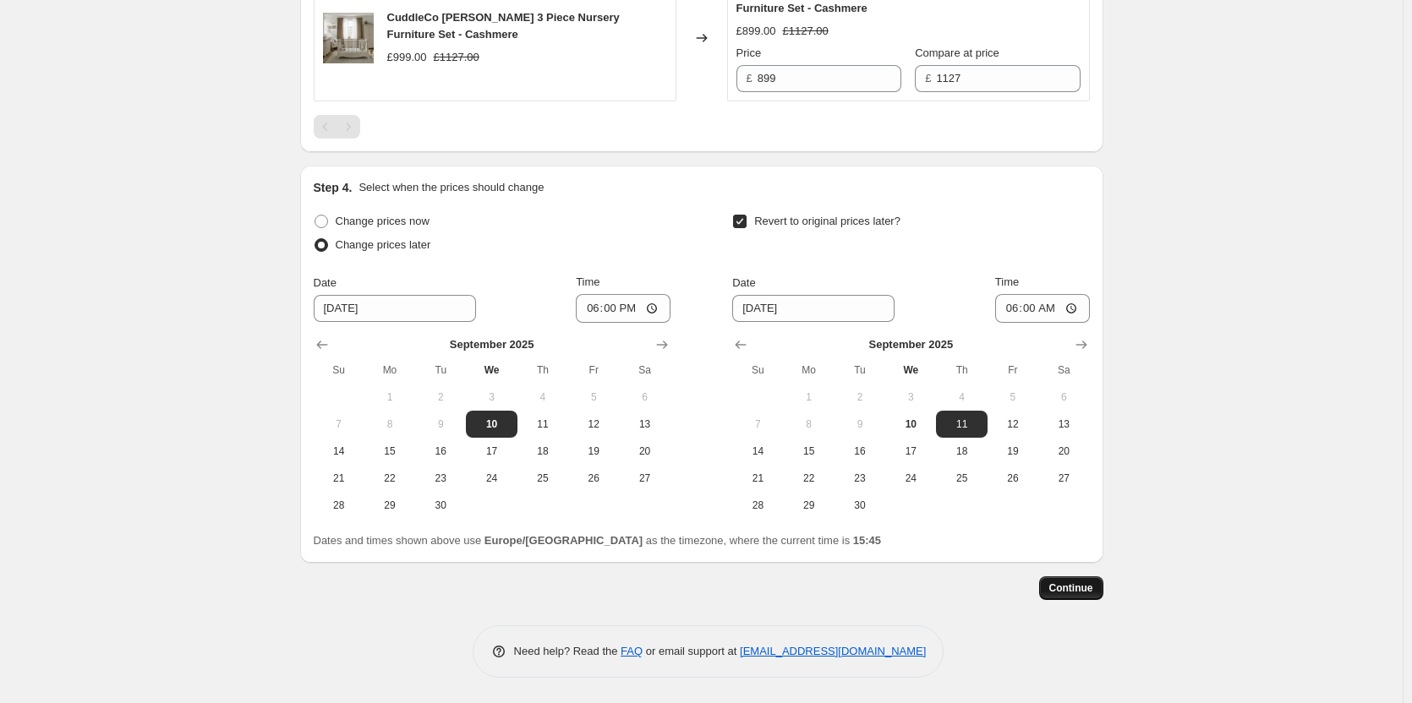
click at [1070, 590] on span "Continue" at bounding box center [1071, 589] width 44 height 14
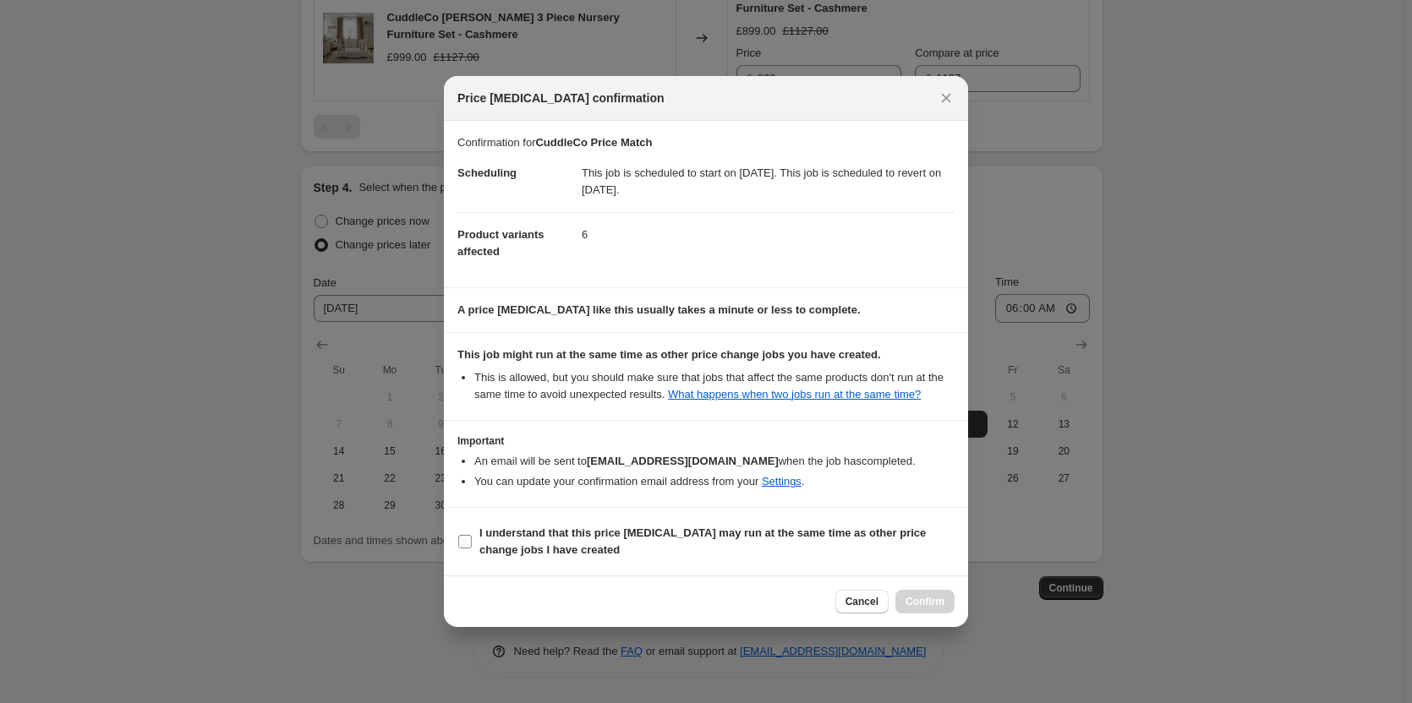
click at [783, 555] on span "I understand that this price [MEDICAL_DATA] may run at the same time as other p…" at bounding box center [716, 542] width 475 height 34
click at [472, 549] on input "I understand that this price [MEDICAL_DATA] may run at the same time as other p…" at bounding box center [465, 542] width 14 height 14
checkbox input "true"
click at [912, 601] on span "Confirm" at bounding box center [924, 602] width 39 height 14
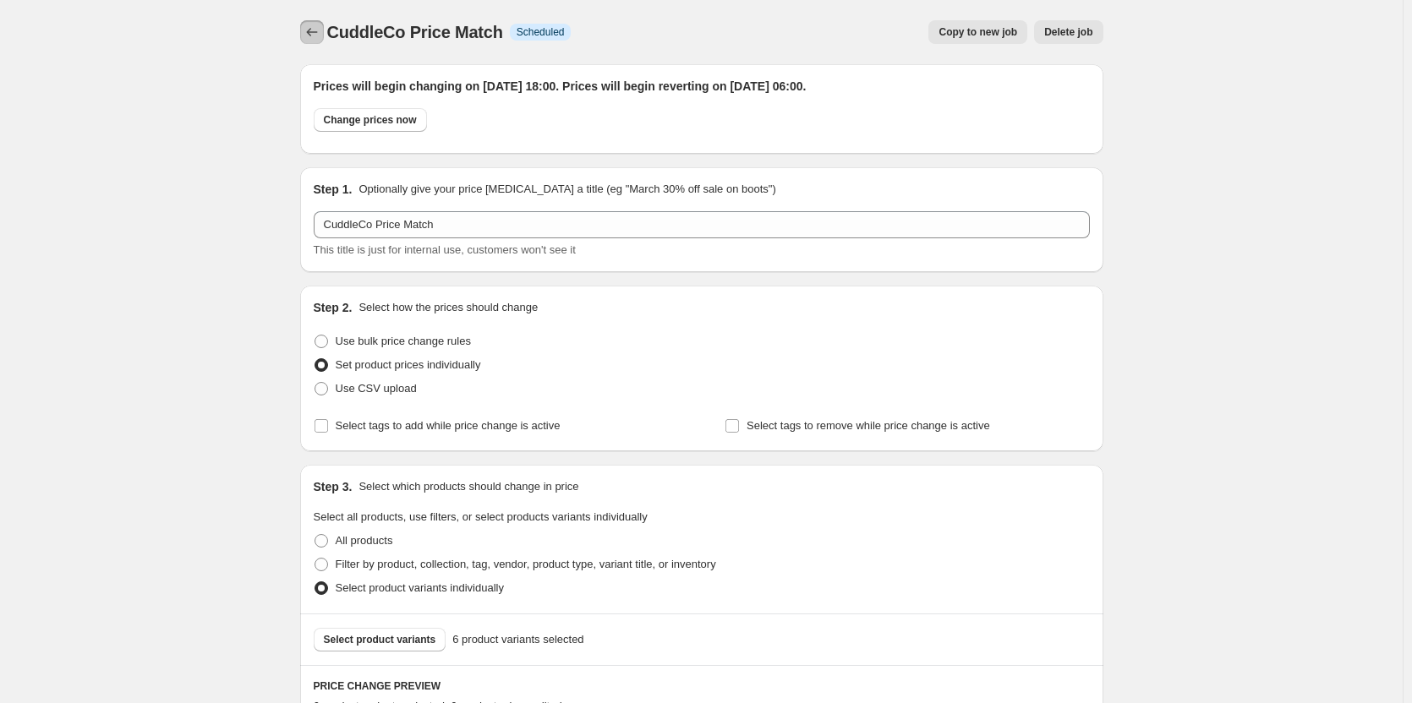
click at [317, 35] on icon "Price change jobs" at bounding box center [311, 32] width 17 height 17
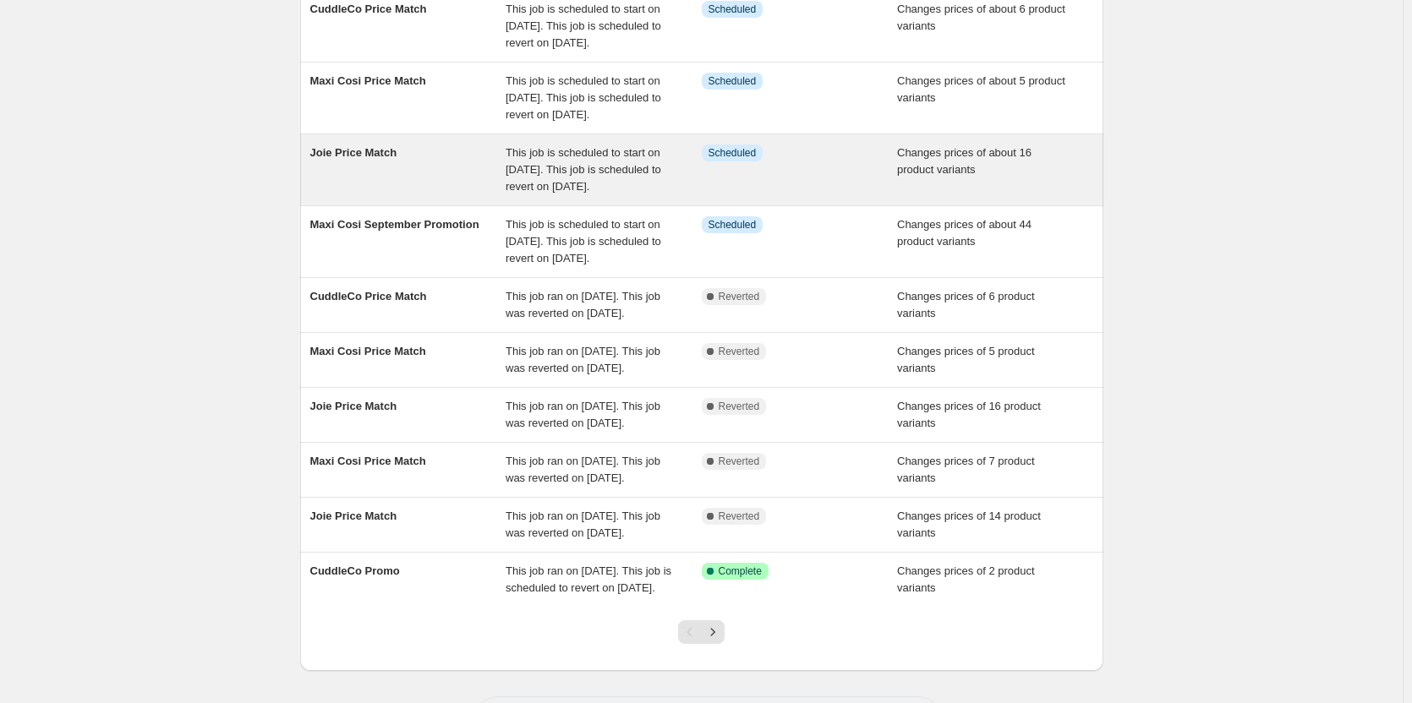
scroll to position [254, 0]
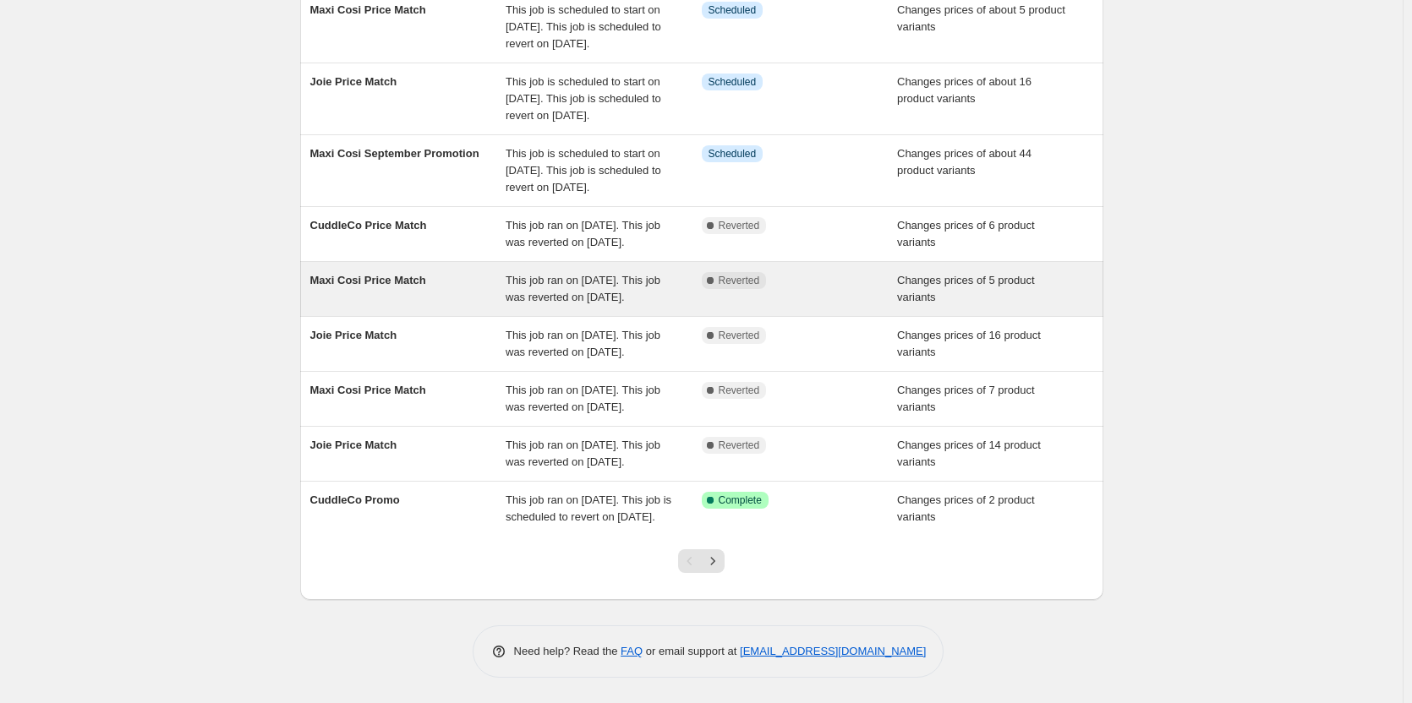
click at [583, 303] on span "This job ran on [DATE]. This job was reverted on [DATE]." at bounding box center [582, 289] width 155 height 30
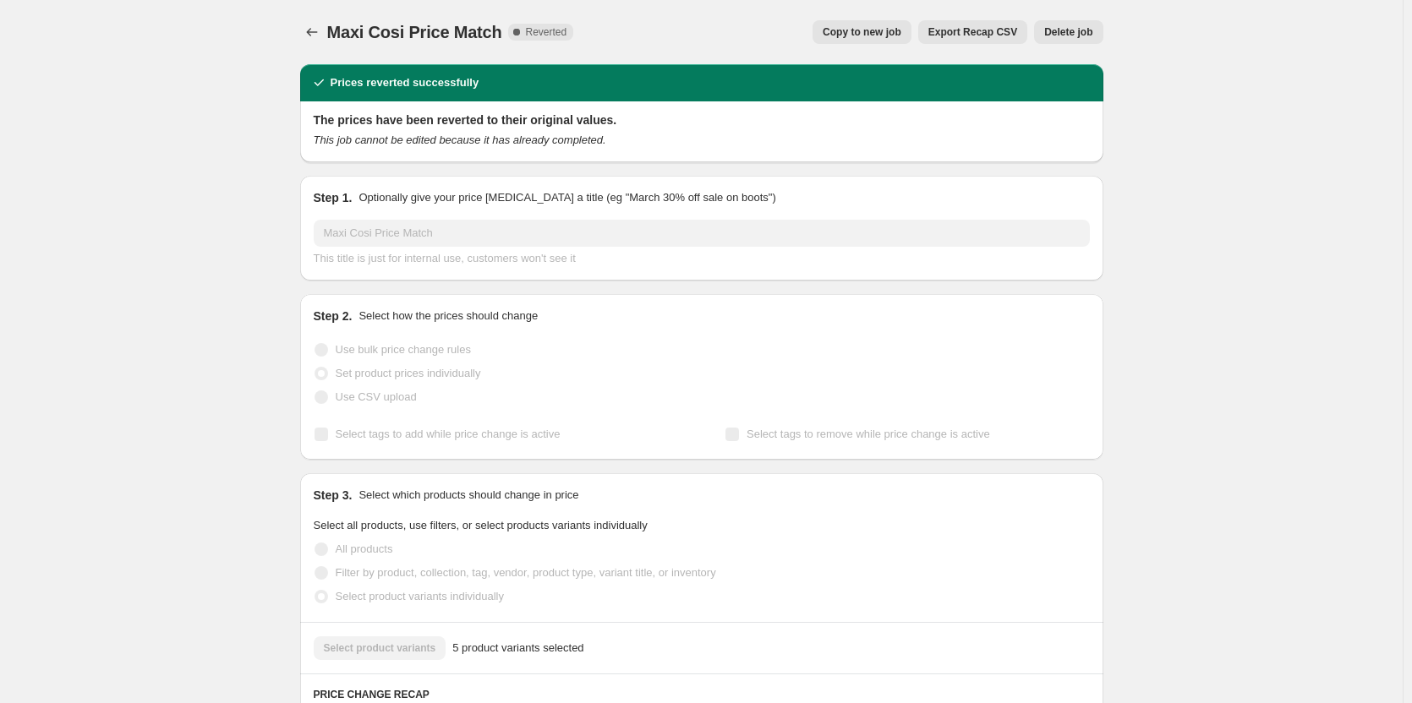
click at [1084, 36] on span "Delete job" at bounding box center [1068, 32] width 48 height 14
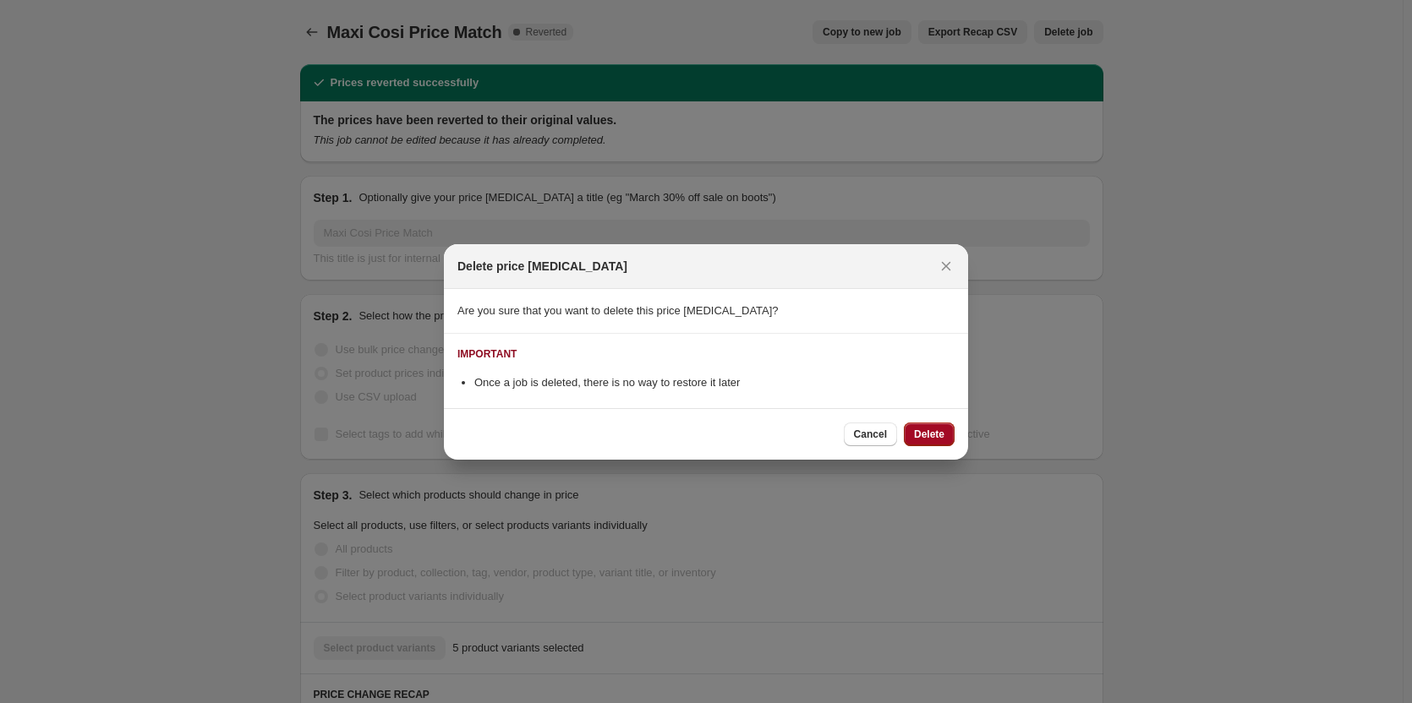
click at [931, 431] on span "Delete" at bounding box center [929, 435] width 30 height 14
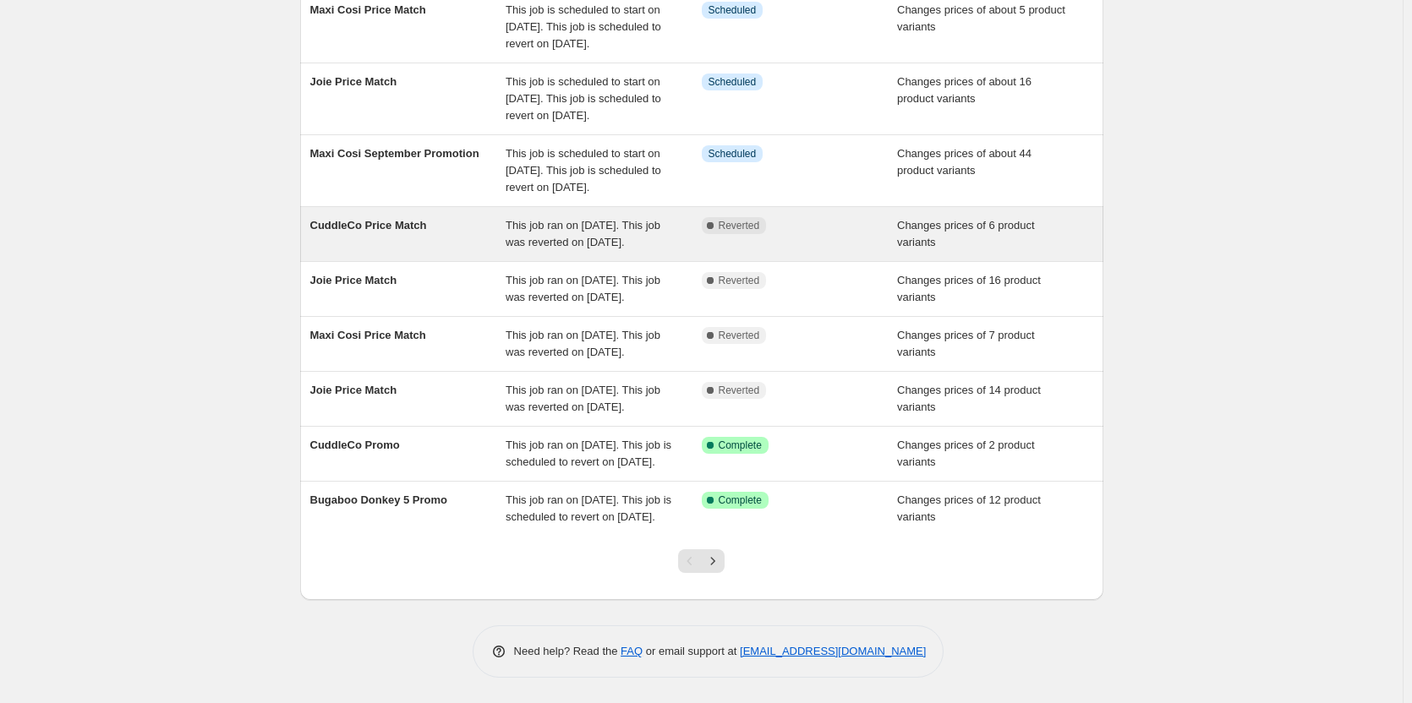
scroll to position [254, 0]
click at [763, 251] on div "Complete Reverted" at bounding box center [800, 234] width 196 height 34
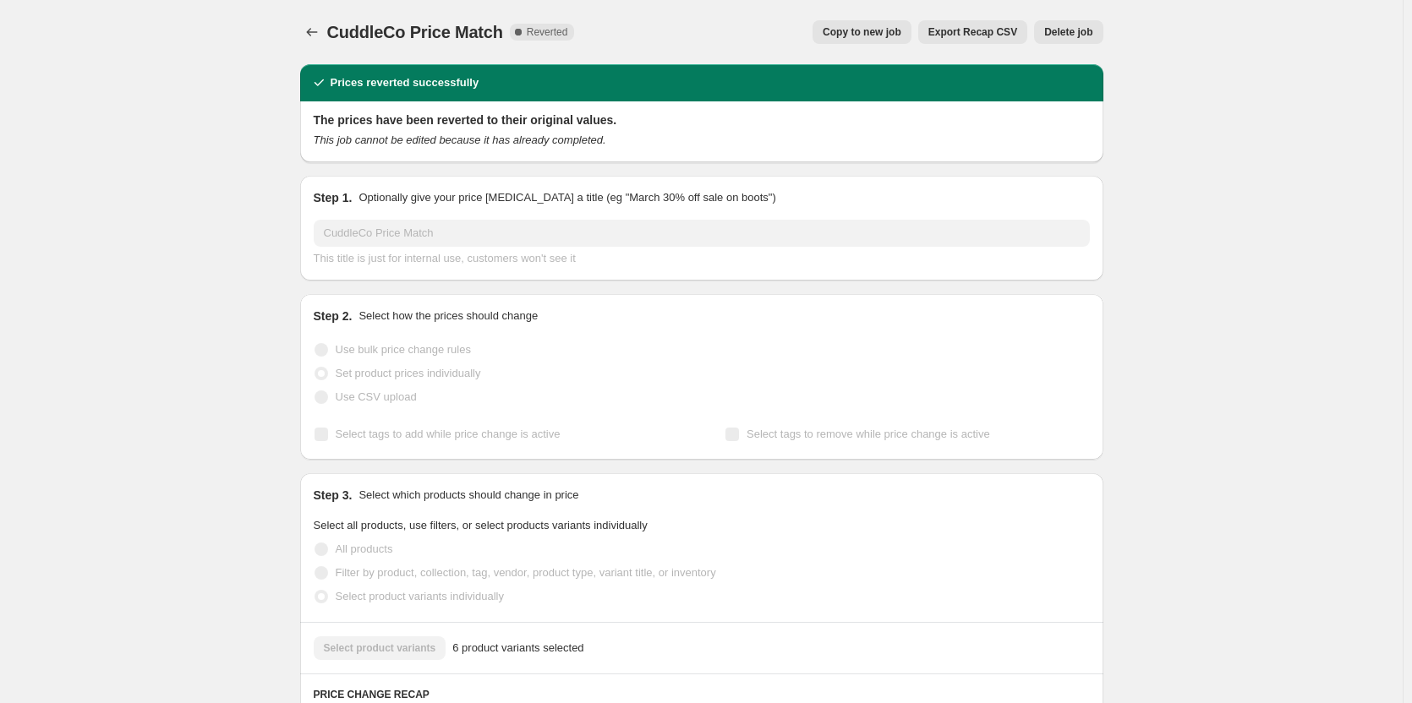
click at [1068, 25] on button "Delete job" at bounding box center [1068, 32] width 68 height 24
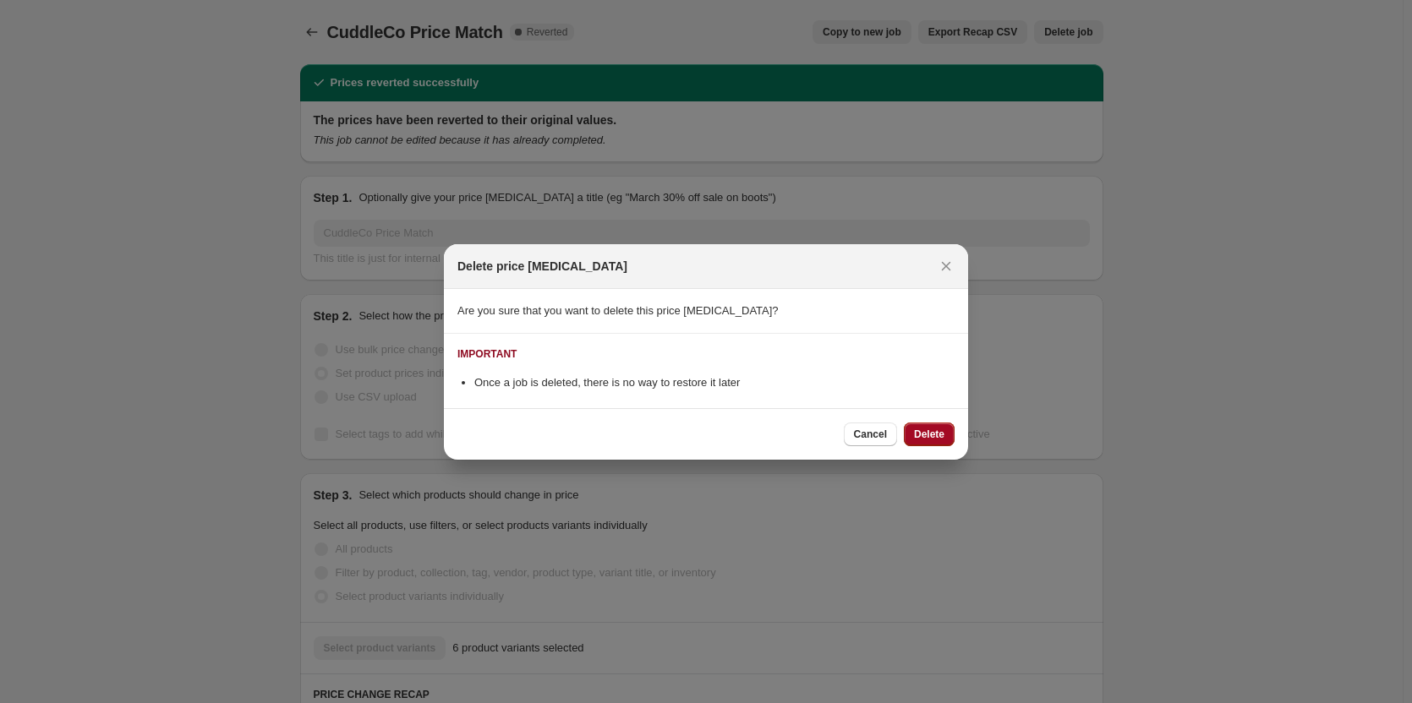
click at [927, 433] on span "Delete" at bounding box center [929, 435] width 30 height 14
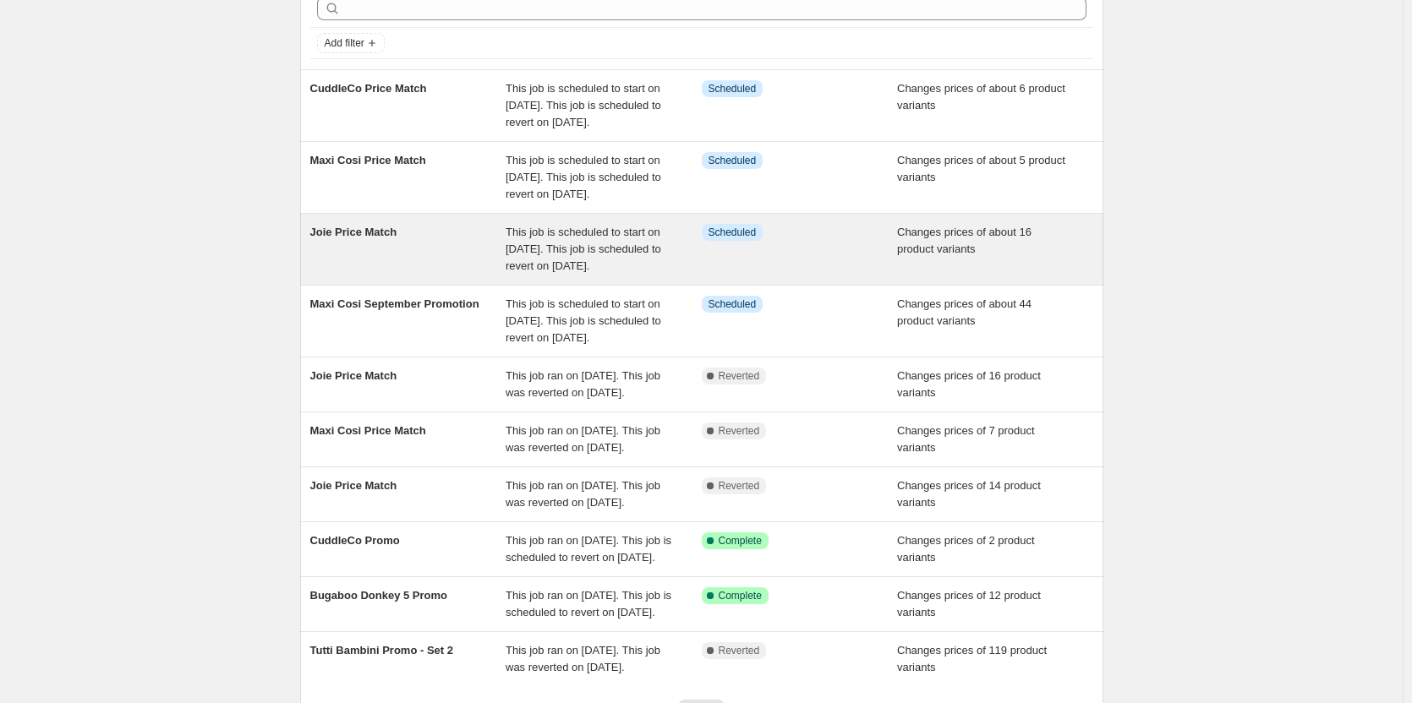
scroll to position [254, 0]
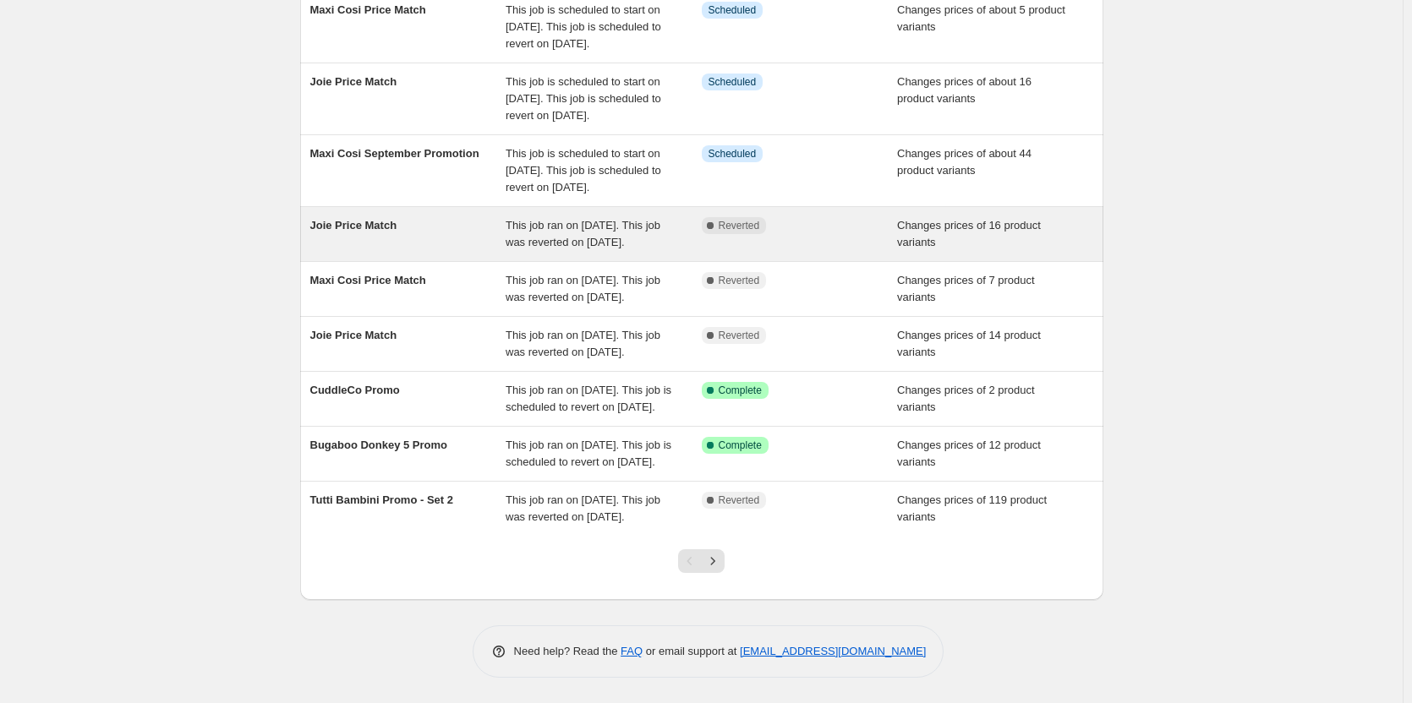
click at [770, 251] on div "Complete Reverted" at bounding box center [800, 234] width 196 height 34
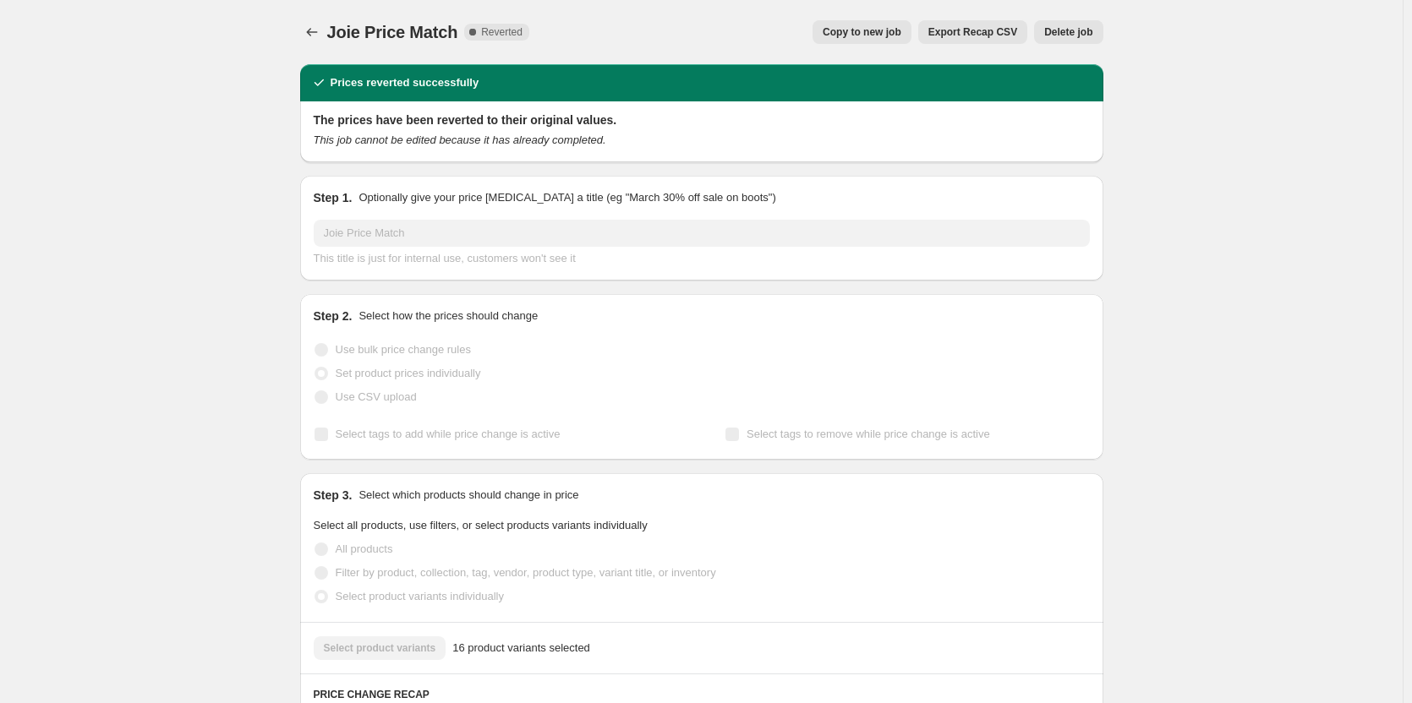
click at [1079, 29] on span "Delete job" at bounding box center [1068, 32] width 48 height 14
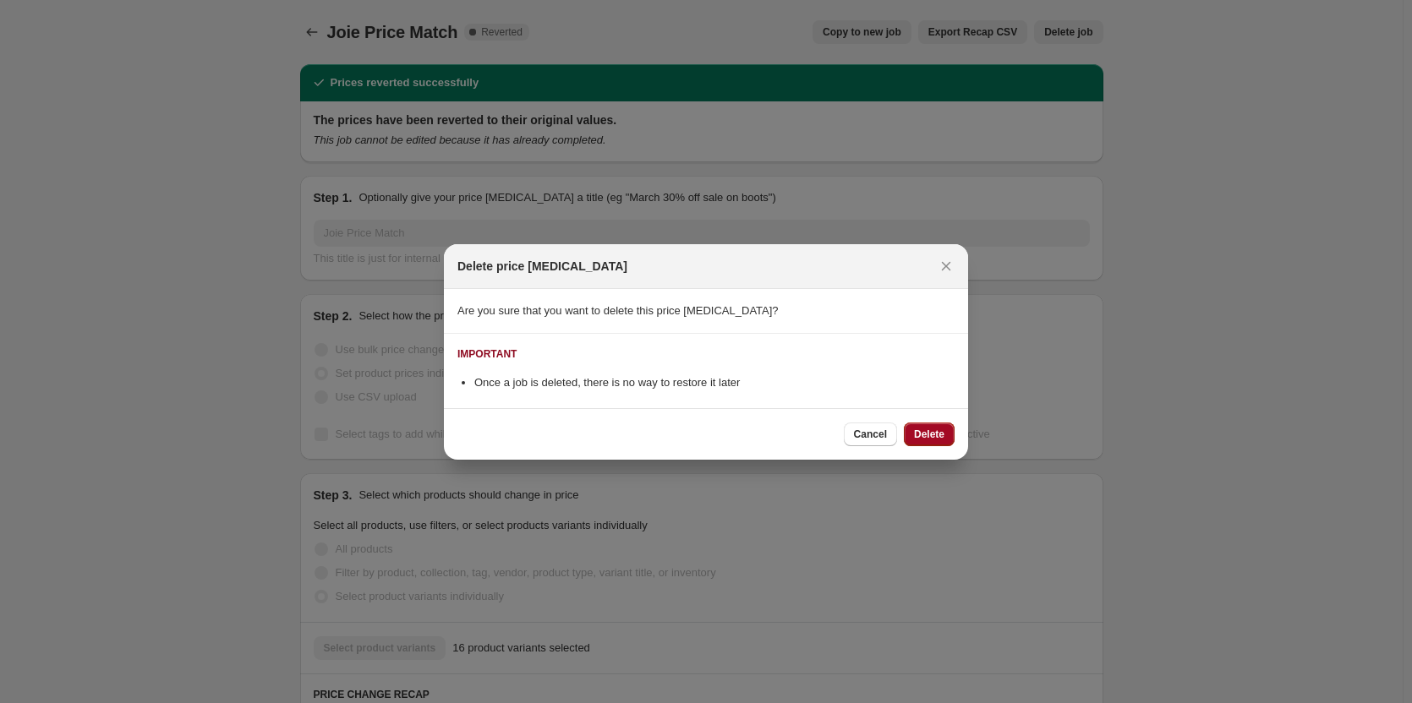
click at [916, 442] on button "Delete" at bounding box center [929, 435] width 51 height 24
